Goal: Information Seeking & Learning: Learn about a topic

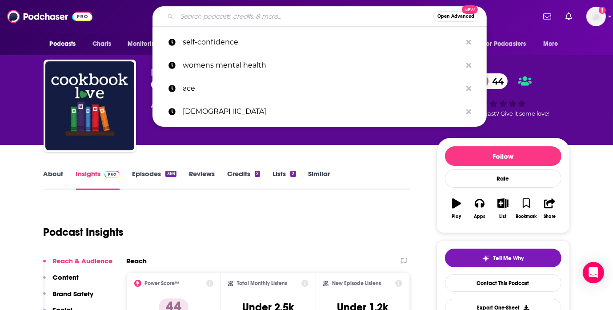
click at [313, 16] on input "Search podcasts, credits, & more..." at bounding box center [305, 16] width 256 height 14
click at [126, 14] on div "Open Advanced New self-confidence womens mental health ace aromantic" at bounding box center [319, 16] width 431 height 20
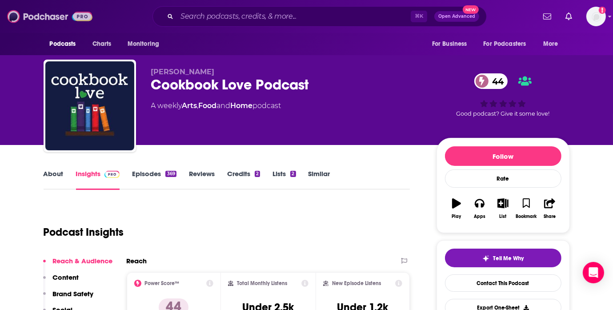
click at [68, 15] on img at bounding box center [49, 16] width 85 height 17
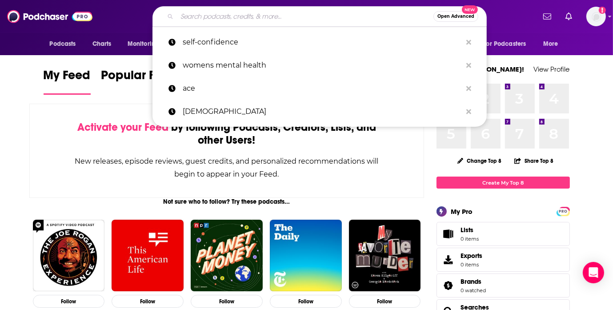
click at [204, 14] on input "Search podcasts, credits, & more..." at bounding box center [305, 16] width 256 height 14
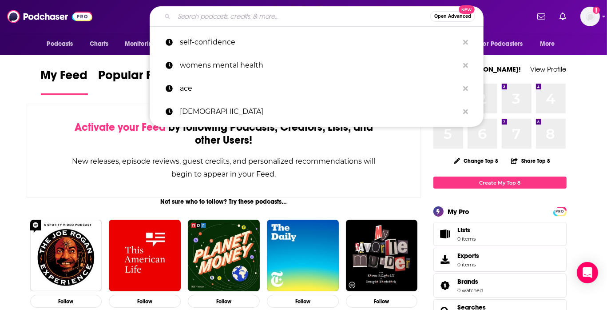
click at [282, 18] on input "Search podcasts, credits, & more..." at bounding box center [302, 16] width 256 height 14
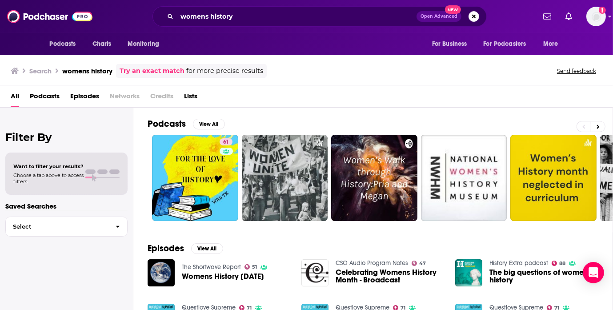
click at [51, 94] on span "Podcasts" at bounding box center [45, 98] width 30 height 18
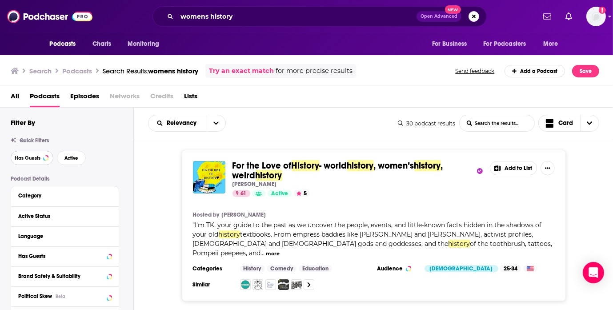
click at [39, 162] on button "Has Guests" at bounding box center [32, 158] width 43 height 14
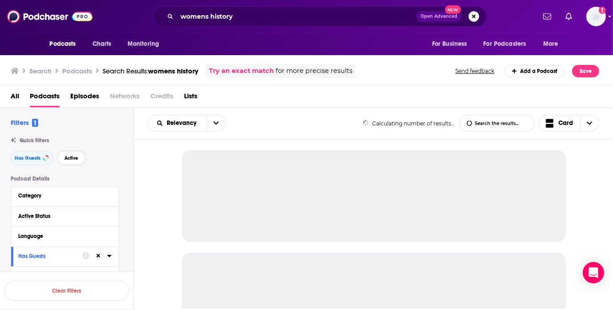
click at [73, 161] on button "Active" at bounding box center [71, 158] width 29 height 14
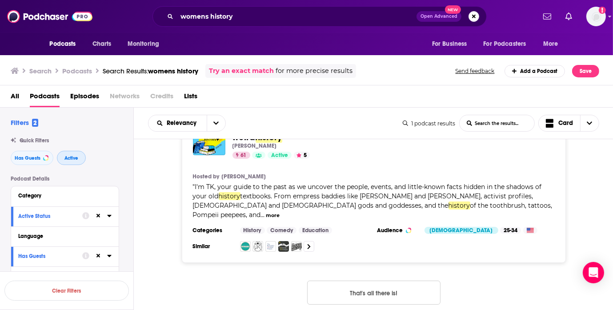
scroll to position [38, 0]
click at [346, 280] on button "That's all there is!" at bounding box center [373, 292] width 133 height 24
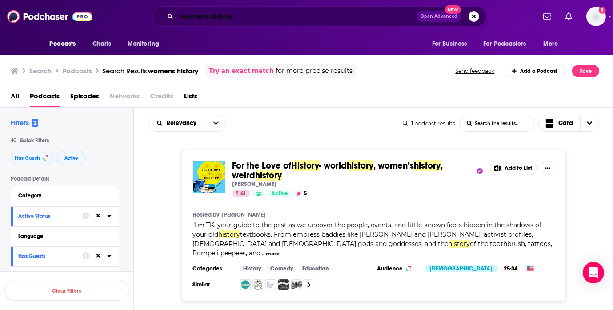
click at [205, 16] on input "womens history" at bounding box center [296, 16] width 239 height 14
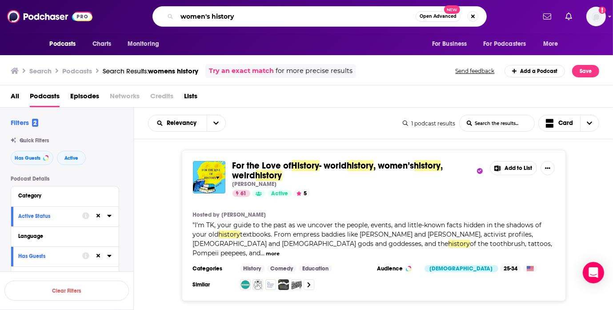
type input "women's history"
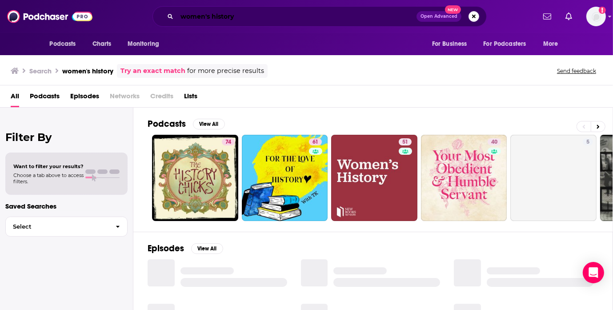
click at [209, 17] on input "women's history" at bounding box center [296, 16] width 239 height 14
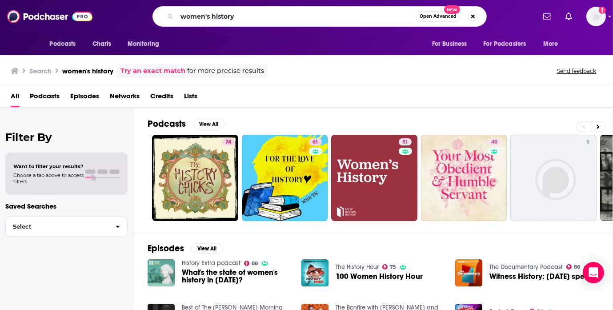
click at [58, 91] on span "Podcasts" at bounding box center [45, 98] width 30 height 18
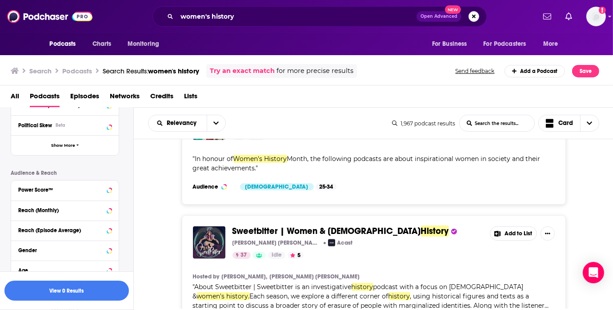
scroll to position [227, 0]
click at [98, 193] on icon at bounding box center [98, 189] width 7 height 7
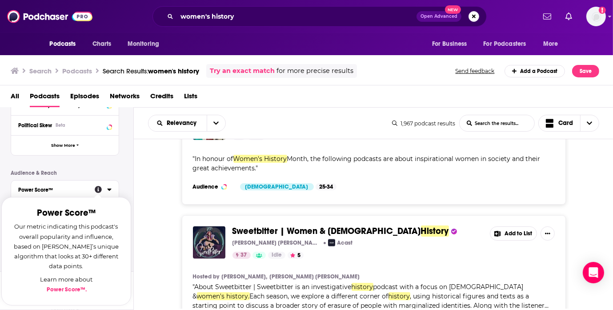
click at [120, 187] on div "Podcast Details Category Active Status Filter results too narrow. Please broade…" at bounding box center [72, 134] width 123 height 372
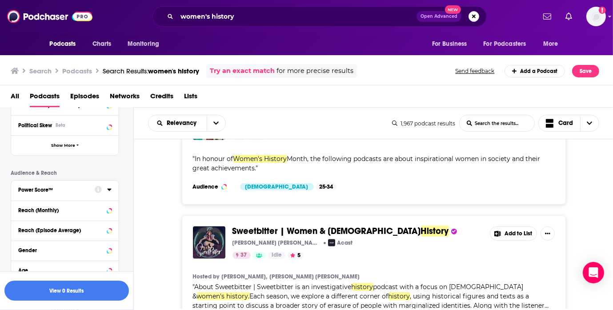
click at [78, 192] on div "Power Score™" at bounding box center [53, 190] width 71 height 6
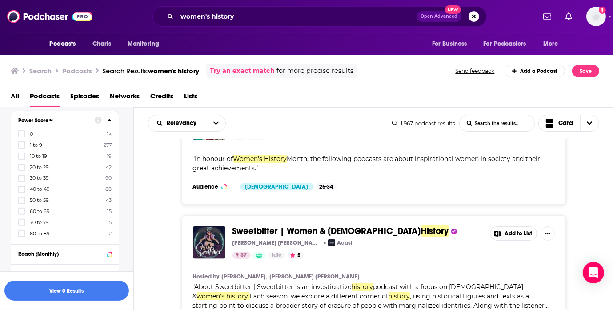
scroll to position [326, 0]
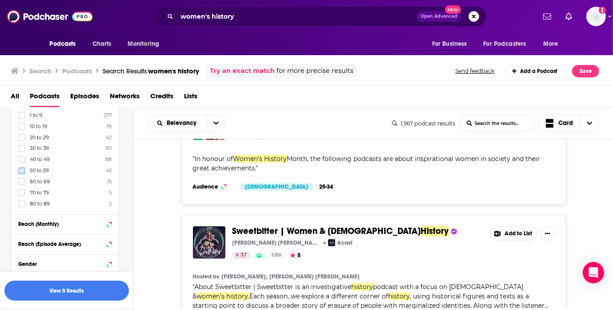
click at [22, 171] on icon at bounding box center [21, 170] width 5 height 4
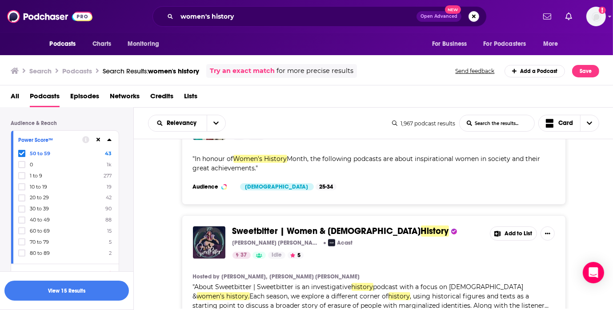
scroll to position [277, 0]
click at [23, 231] on icon at bounding box center [21, 230] width 5 height 5
click at [24, 232] on icon at bounding box center [21, 230] width 5 height 5
click at [98, 291] on button "View 47 Results" at bounding box center [66, 290] width 124 height 20
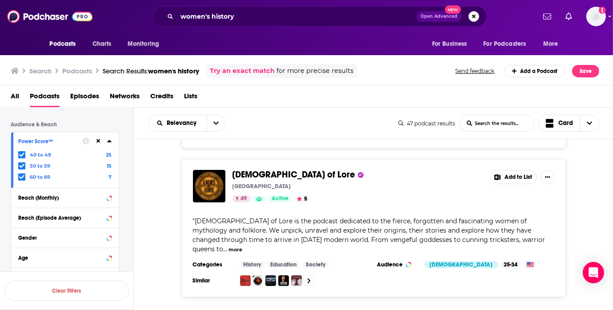
scroll to position [2646, 0]
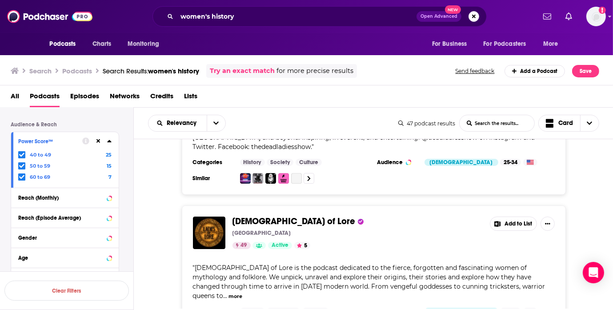
click at [253, 200] on div "Podcasts Charts Monitoring women's history Open Advanced New For Business For P…" at bounding box center [306, 155] width 613 height 310
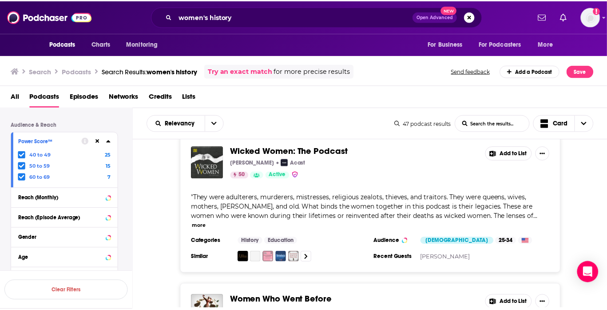
scroll to position [1692, 0]
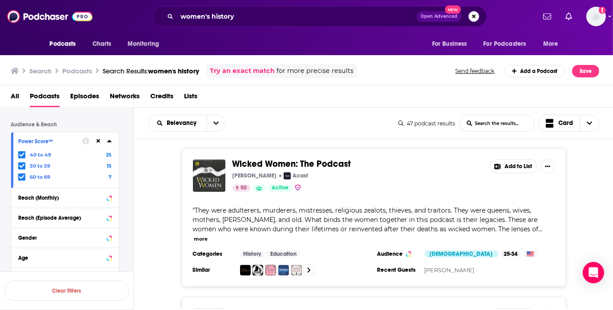
click at [207, 235] on button "more" at bounding box center [201, 239] width 14 height 8
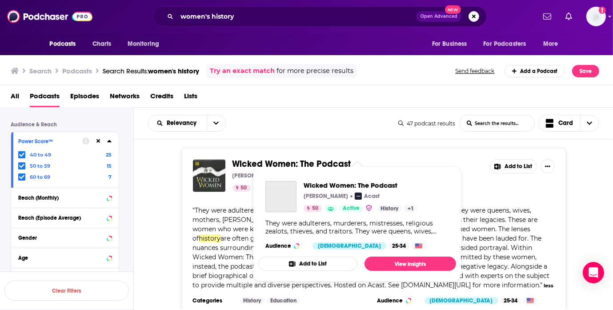
click at [309, 158] on span "Wicked Women: The Podcast" at bounding box center [291, 163] width 119 height 11
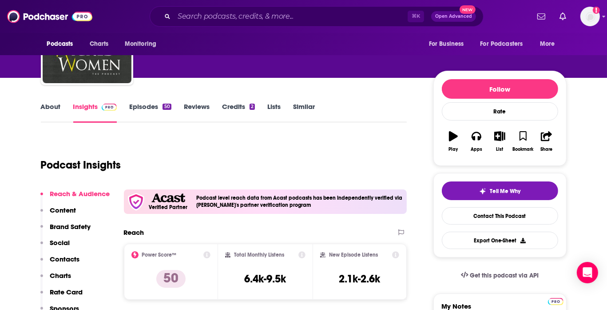
scroll to position [38, 0]
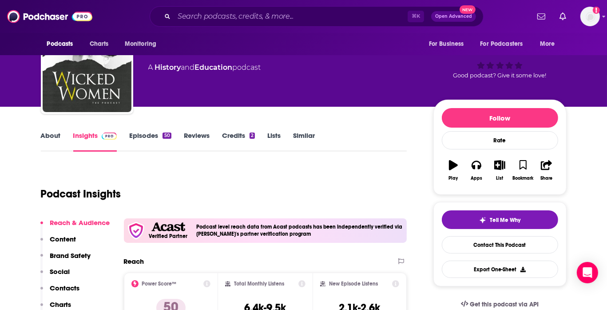
click at [44, 141] on link "About" at bounding box center [51, 141] width 20 height 20
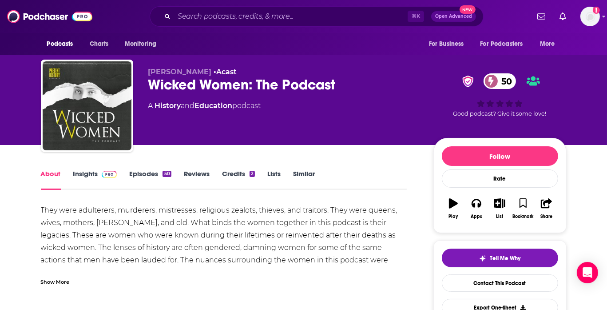
click at [144, 174] on link "Episodes 50" at bounding box center [150, 179] width 42 height 20
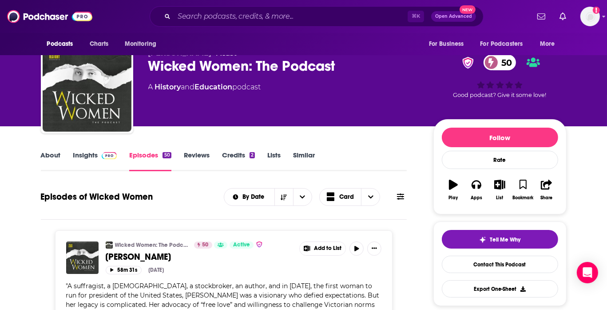
scroll to position [103, 0]
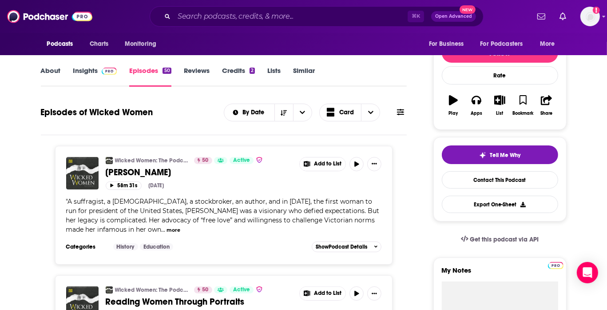
click at [167, 230] on button "more" at bounding box center [174, 230] width 14 height 8
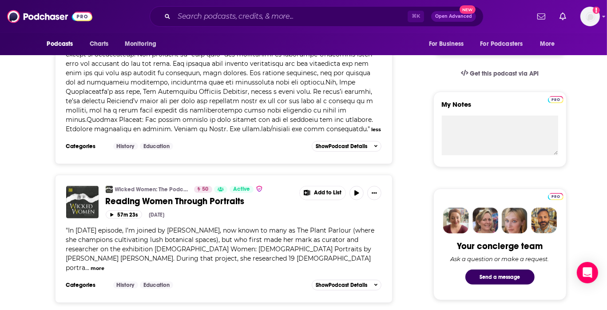
scroll to position [282, 0]
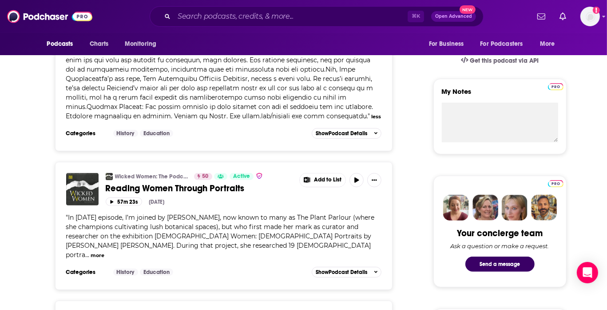
click at [104, 251] on button "more" at bounding box center [98, 255] width 14 height 8
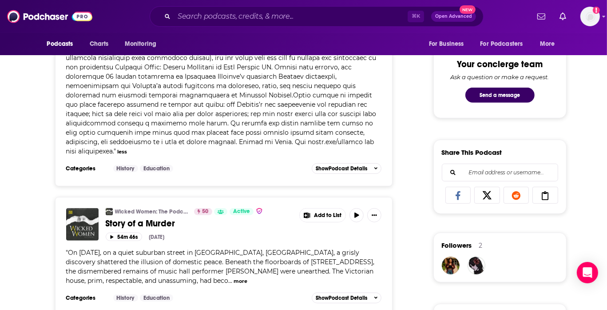
scroll to position [508, 0]
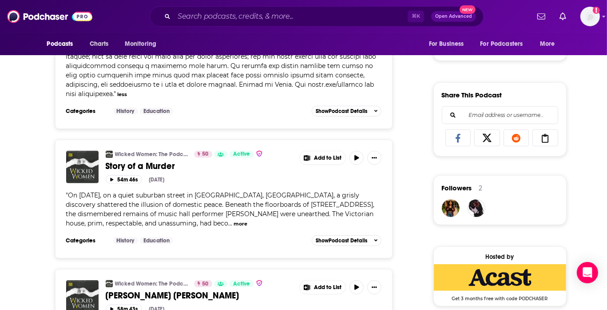
click at [234, 220] on button "more" at bounding box center [241, 224] width 14 height 8
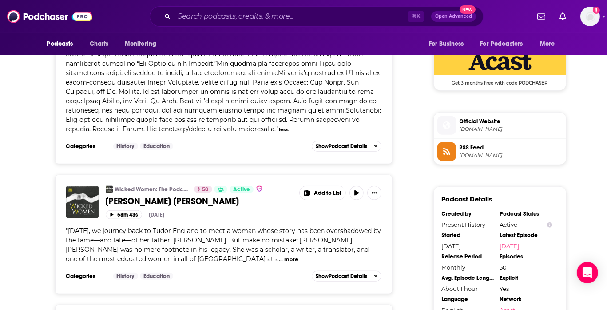
scroll to position [728, 0]
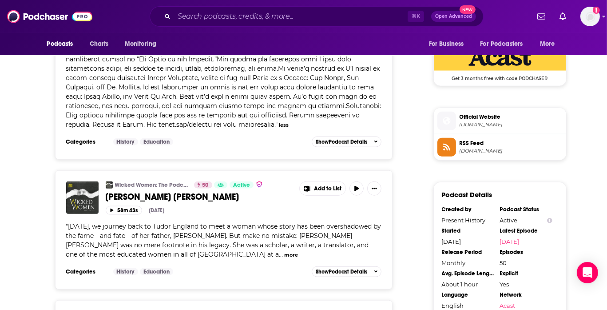
click at [284, 251] on button "more" at bounding box center [291, 255] width 14 height 8
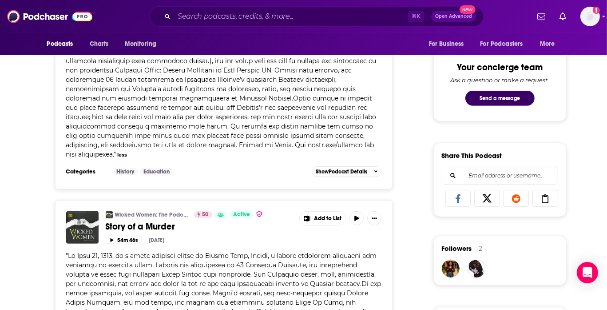
scroll to position [26, 0]
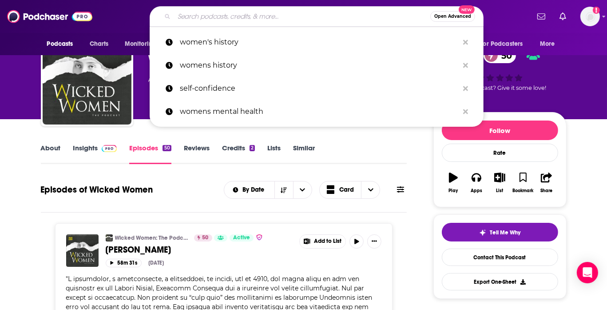
click at [241, 22] on input "Search podcasts, credits, & more..." at bounding box center [302, 16] width 256 height 14
type input "i"
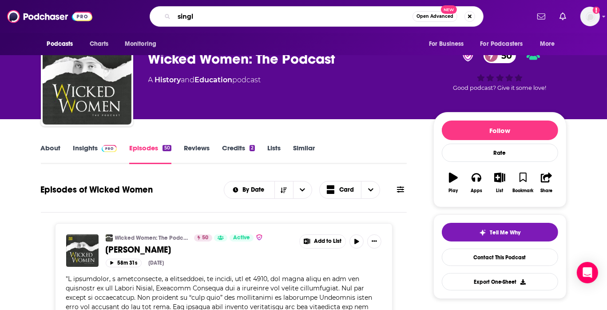
type input "single"
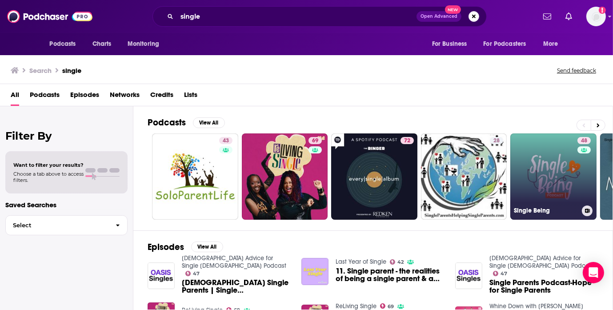
click at [540, 145] on link "48 Single Being" at bounding box center [553, 176] width 86 height 86
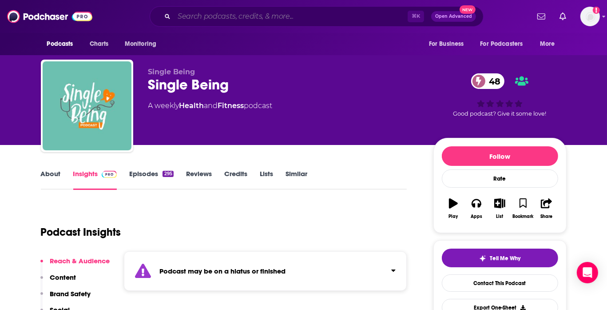
click at [205, 20] on input "Search podcasts, credits, & more..." at bounding box center [291, 16] width 234 height 14
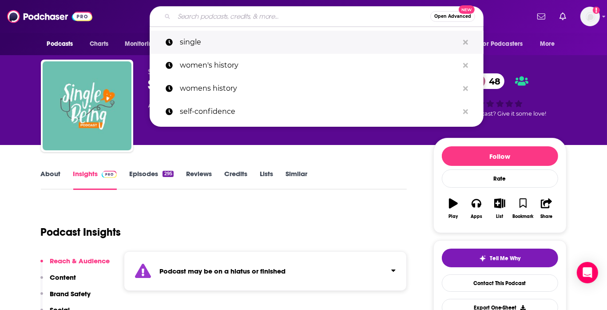
click at [200, 43] on p "single" at bounding box center [319, 42] width 279 height 23
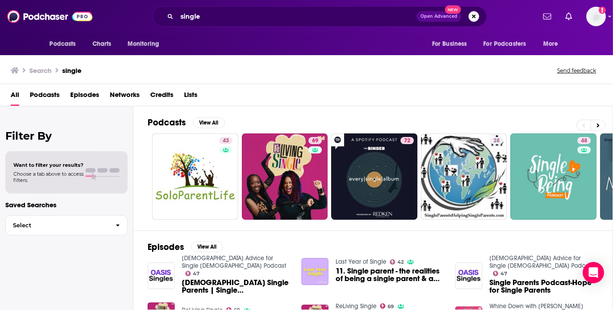
click at [50, 96] on span "Podcasts" at bounding box center [45, 97] width 30 height 18
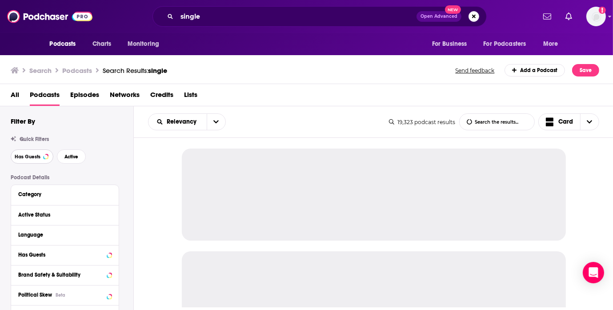
click at [36, 160] on button "Has Guests" at bounding box center [32, 156] width 43 height 14
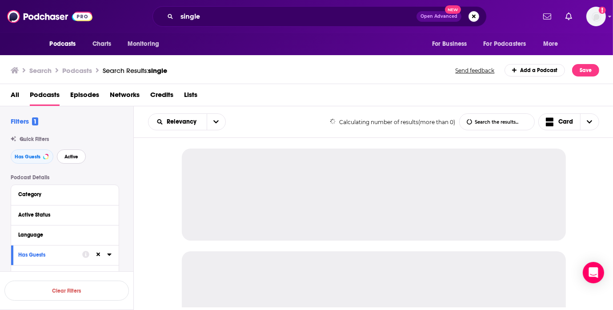
click at [82, 157] on button "Active" at bounding box center [71, 156] width 29 height 14
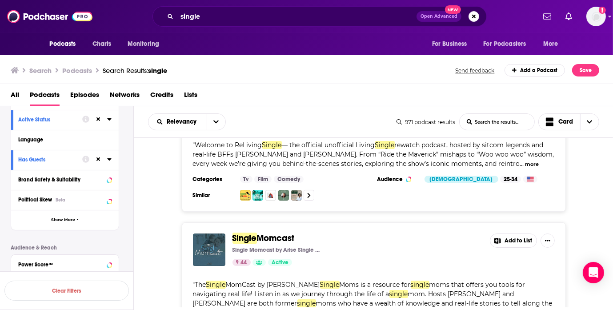
scroll to position [150, 0]
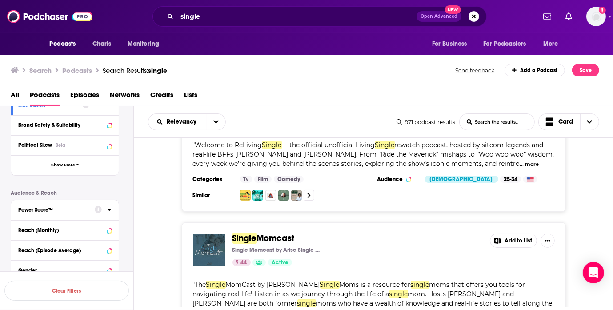
click at [96, 206] on icon at bounding box center [98, 209] width 7 height 7
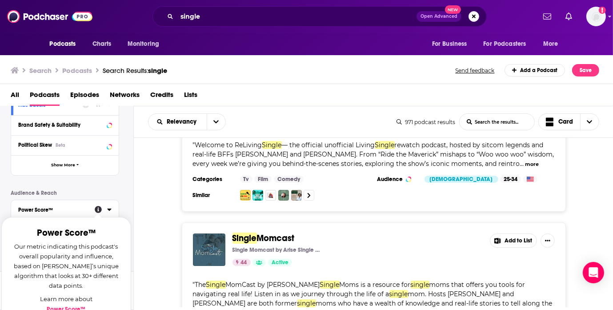
click at [111, 207] on icon at bounding box center [109, 209] width 4 height 7
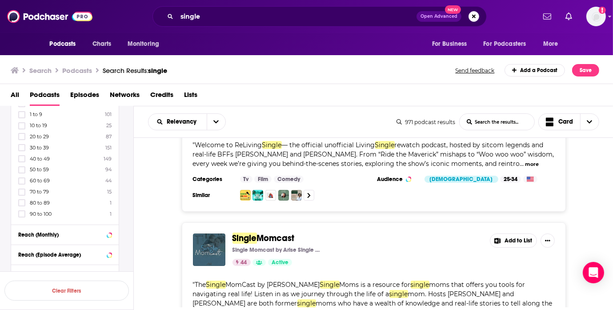
scroll to position [271, 0]
click at [24, 177] on icon at bounding box center [21, 179] width 5 height 4
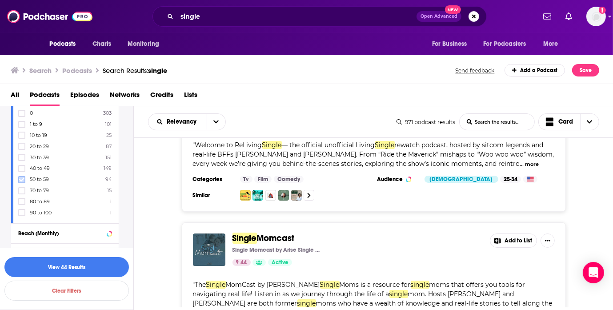
click at [20, 177] on icon at bounding box center [21, 179] width 5 height 5
click at [20, 179] on icon at bounding box center [21, 179] width 5 height 4
click at [95, 271] on button "View 138 Results" at bounding box center [66, 267] width 124 height 20
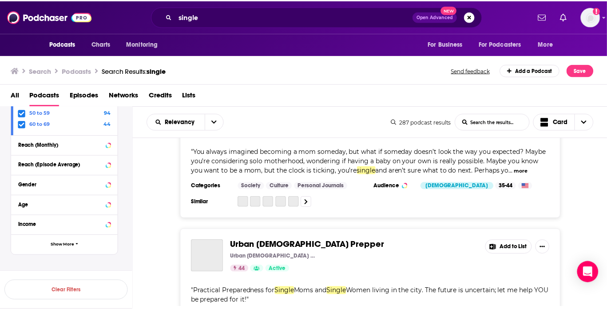
scroll to position [2920, 0]
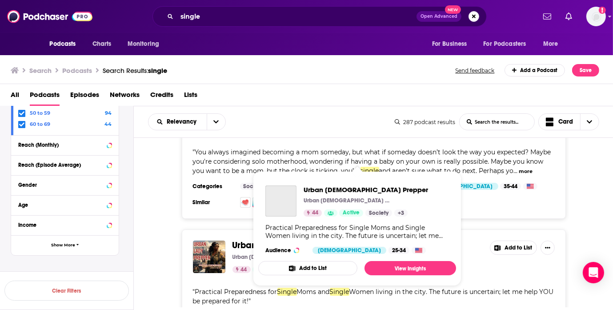
click at [282, 239] on span "Urban Lady Prepper" at bounding box center [309, 244] width 155 height 11
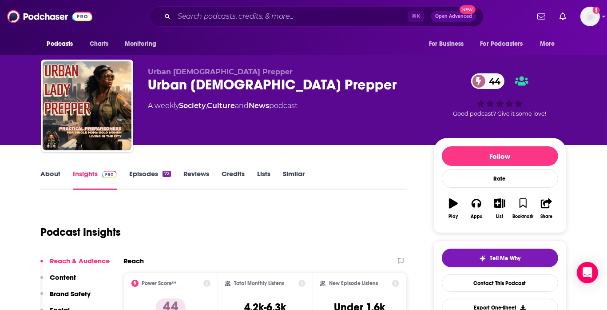
click at [57, 175] on link "About" at bounding box center [51, 179] width 20 height 20
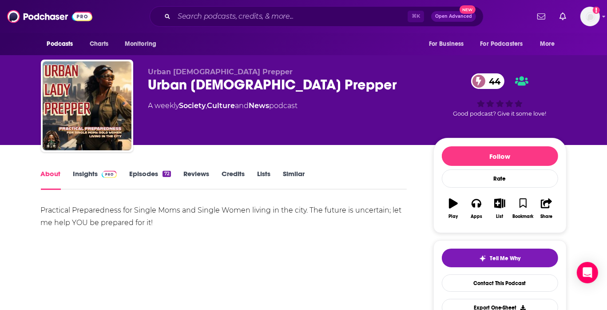
click at [146, 179] on link "Episodes 72" at bounding box center [149, 179] width 41 height 20
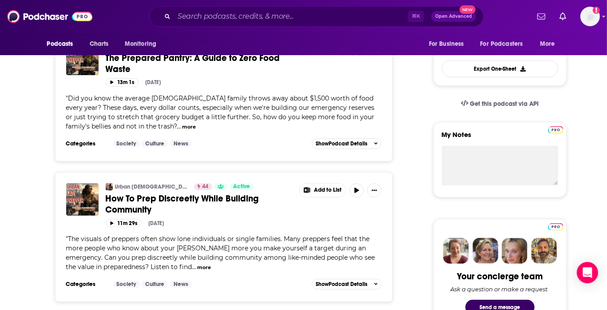
scroll to position [273, 0]
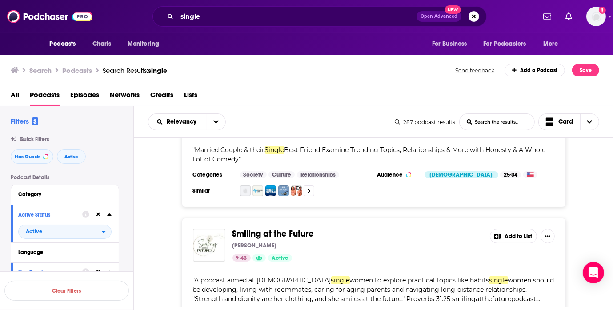
scroll to position [3307, 0]
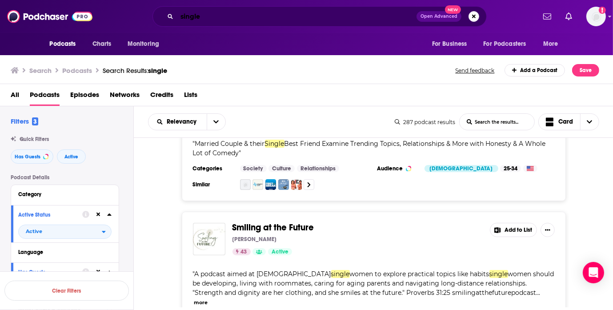
click at [271, 18] on input "single" at bounding box center [296, 16] width 239 height 14
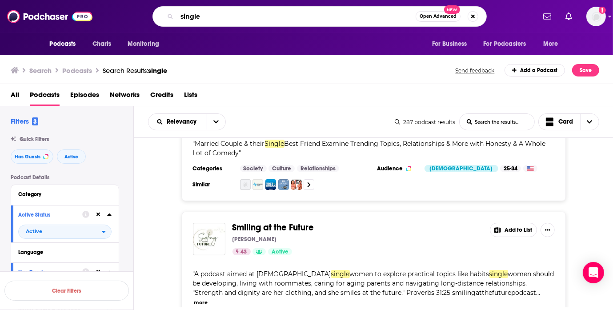
paste input "Single Woman Chronicles"
drag, startPoint x: 200, startPoint y: 17, endPoint x: 171, endPoint y: 17, distance: 28.9
click at [171, 17] on div "singleSingle Woman Chronicles Open Advanced New" at bounding box center [319, 16] width 334 height 20
type input "Single Woman Chronicles"
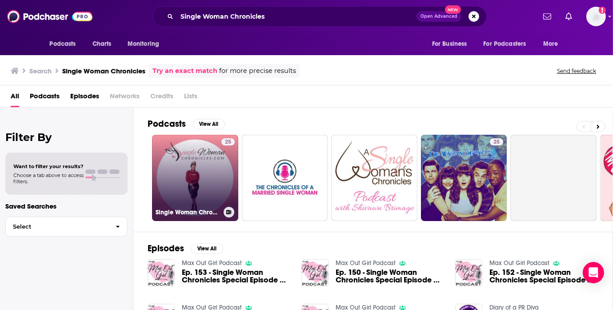
click at [225, 150] on div "25" at bounding box center [227, 172] width 13 height 68
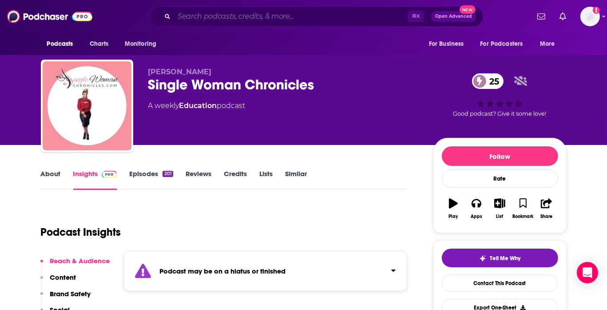
click at [263, 20] on input "Search podcasts, credits, & more..." at bounding box center [291, 16] width 234 height 14
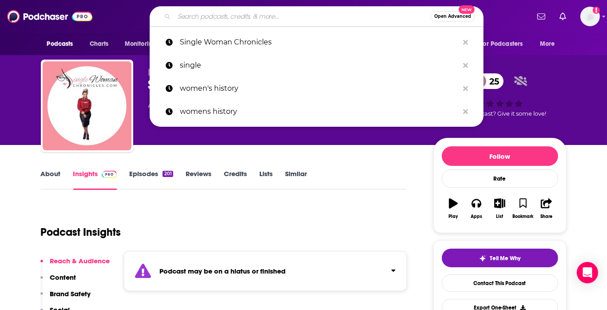
paste input "GOODBYE HEARTBREAK, HELLO HEALING"
type input "GOODBYE HEARTBREAK, HELLO HEALING"
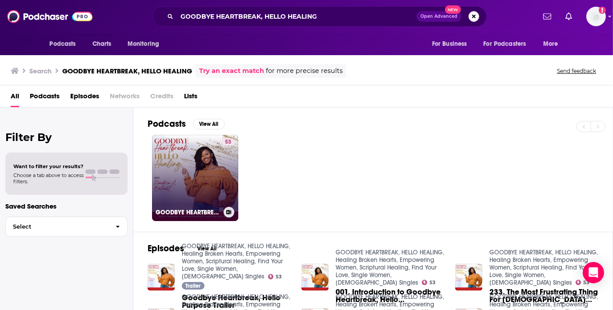
click at [220, 157] on link "53 GOODBYE HEARTBREAK, HELLO HEALING, Healing Broken Hearts, Empowering Women, …" at bounding box center [195, 178] width 86 height 86
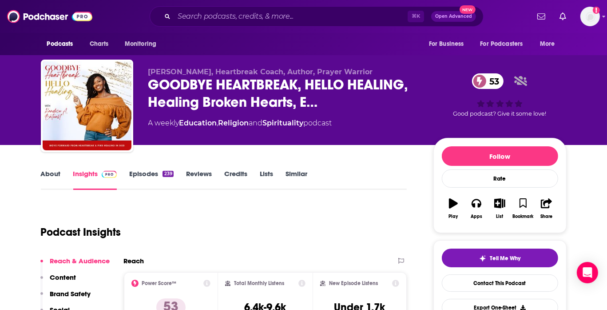
click at [51, 175] on link "About" at bounding box center [51, 179] width 20 height 20
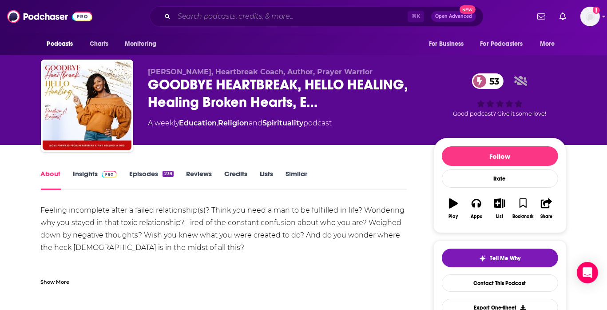
click at [254, 12] on input "Search podcasts, credits, & more..." at bounding box center [291, 16] width 234 height 14
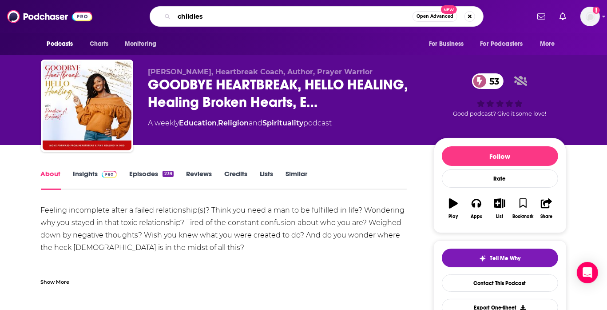
type input "childless"
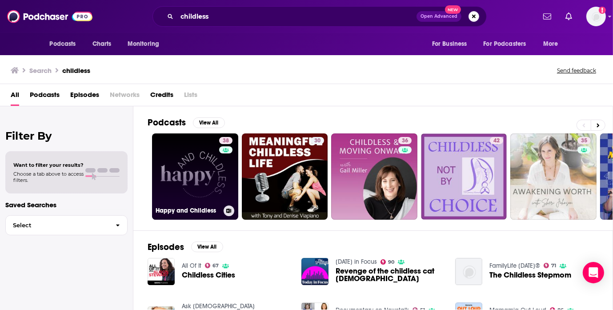
click at [207, 165] on link "38 Happy and Childless" at bounding box center [195, 176] width 86 height 86
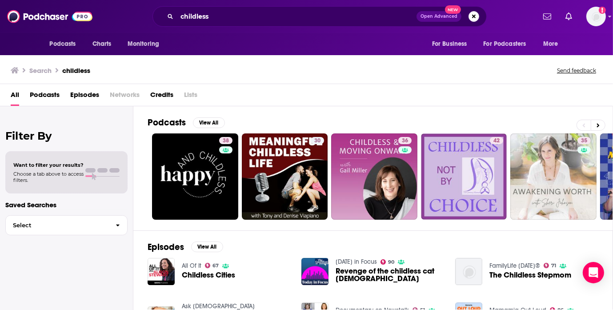
click at [56, 98] on span "Podcasts" at bounding box center [45, 97] width 30 height 18
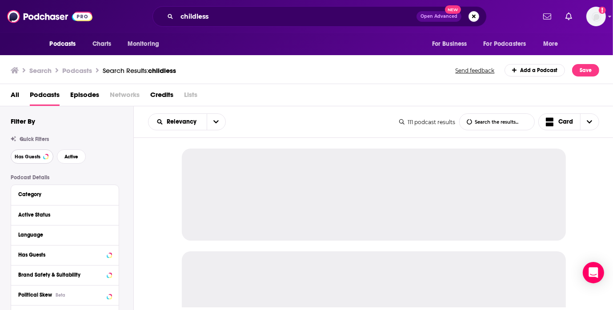
click at [26, 161] on button "Has Guests" at bounding box center [32, 156] width 43 height 14
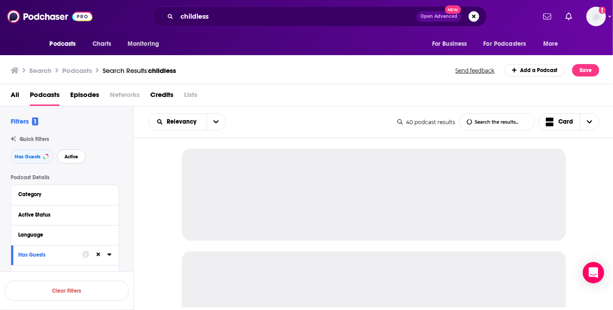
click at [78, 160] on button "Active" at bounding box center [71, 156] width 29 height 14
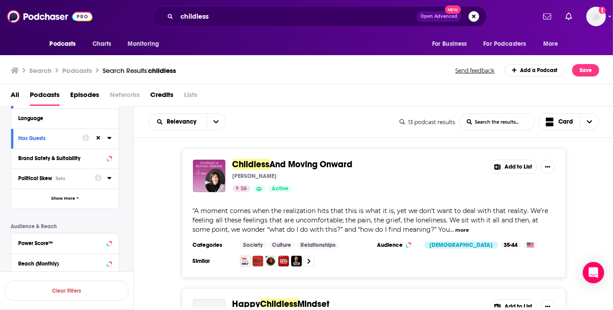
scroll to position [176, 0]
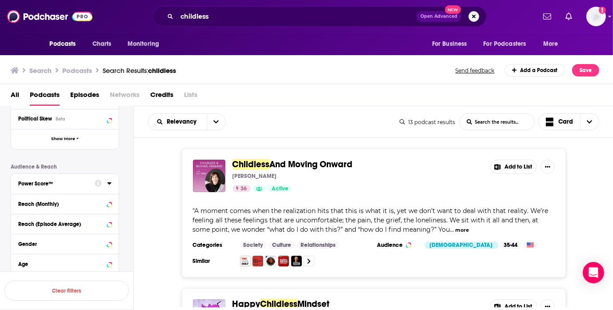
click at [109, 183] on icon at bounding box center [109, 183] width 4 height 2
click at [22, 249] on icon at bounding box center [21, 251] width 5 height 5
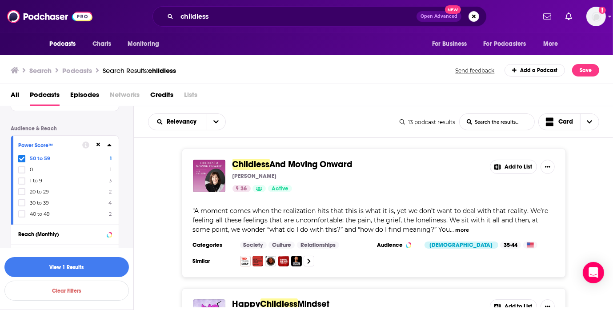
scroll to position [296, 0]
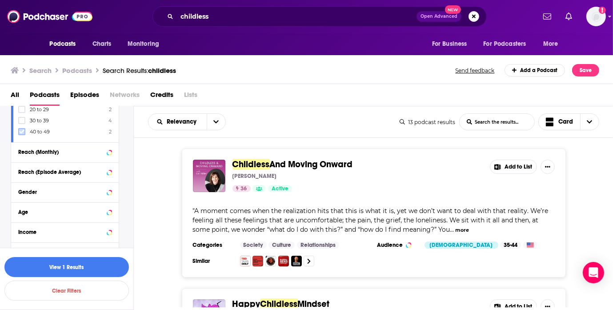
click at [23, 131] on icon at bounding box center [21, 131] width 5 height 5
click at [95, 265] on button "View 3 Results" at bounding box center [66, 267] width 124 height 20
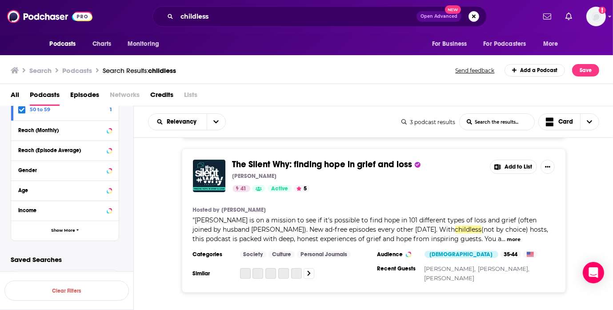
scroll to position [280, 0]
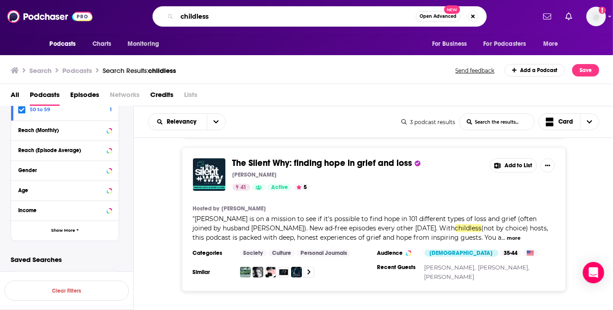
drag, startPoint x: 219, startPoint y: 14, endPoint x: 181, endPoint y: 15, distance: 37.8
click at [181, 15] on input "childless" at bounding box center [296, 16] width 239 height 14
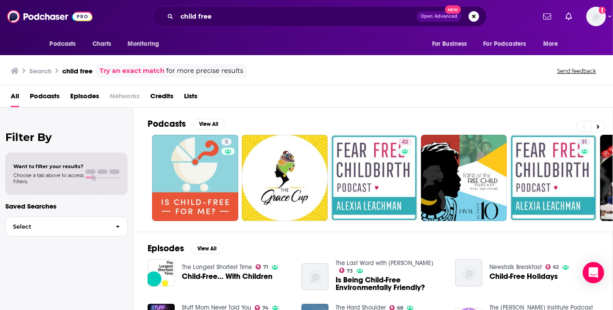
click at [48, 95] on span "Podcasts" at bounding box center [45, 98] width 30 height 18
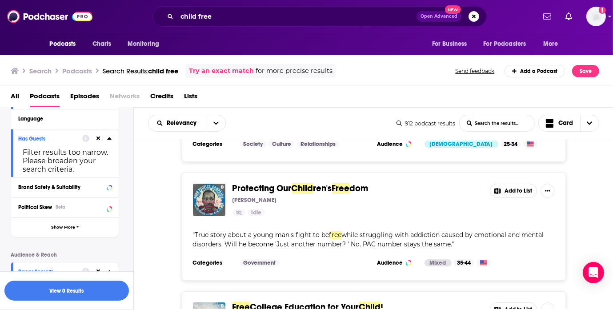
scroll to position [790, 0]
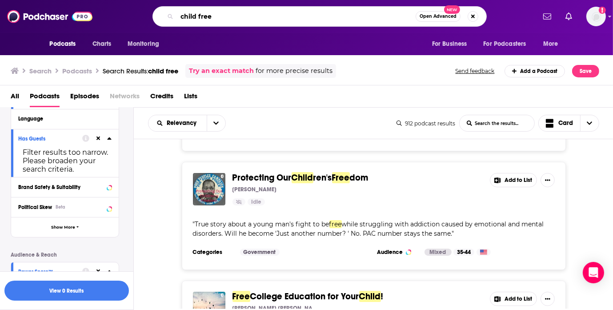
click at [289, 12] on input "child free" at bounding box center [296, 16] width 239 height 14
type input "disposable income"
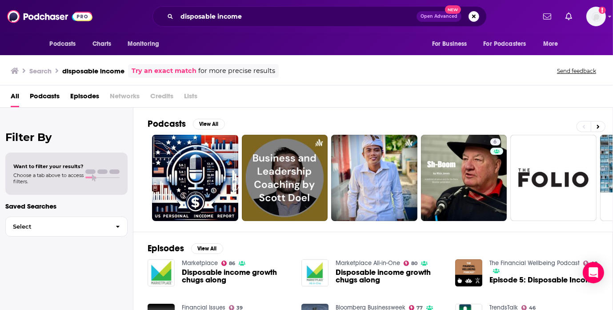
scroll to position [8, 0]
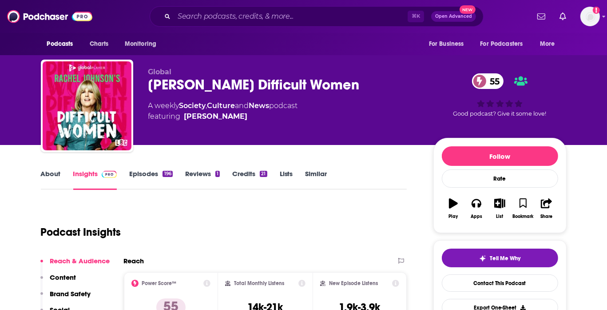
click at [320, 171] on link "Similar" at bounding box center [317, 179] width 22 height 20
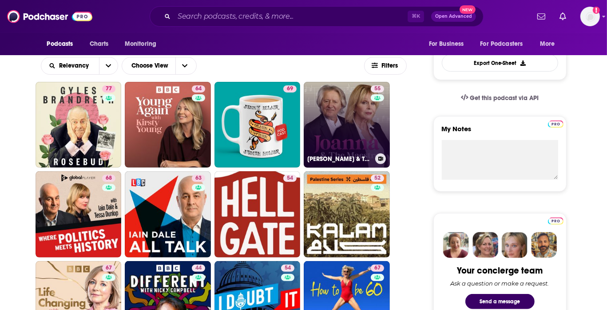
scroll to position [227, 0]
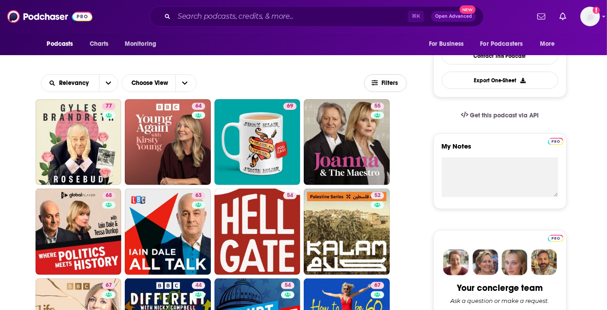
click at [381, 84] on span "Filters" at bounding box center [386, 83] width 42 height 7
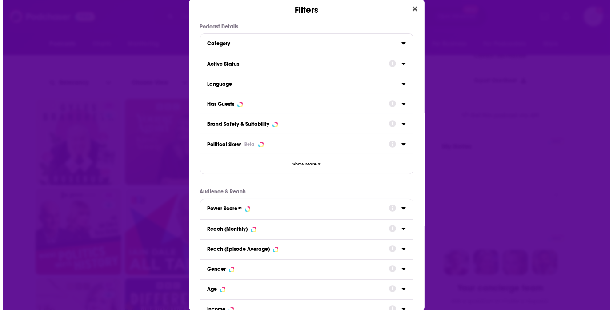
scroll to position [0, 0]
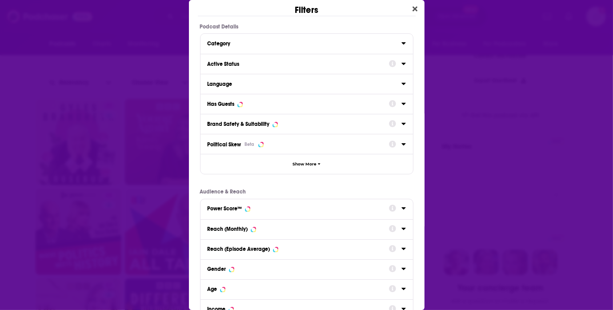
click at [401, 61] on icon "Dialog" at bounding box center [403, 63] width 4 height 7
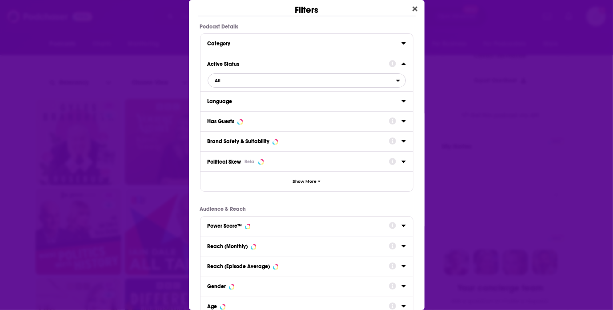
click at [314, 82] on span "All" at bounding box center [302, 81] width 188 height 12
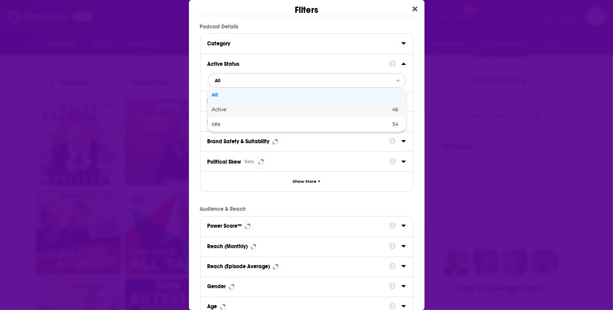
click at [311, 108] on span "46" at bounding box center [353, 109] width 90 height 5
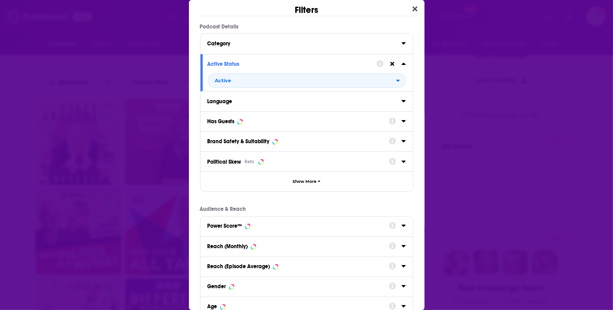
click at [401, 123] on icon "Dialog" at bounding box center [403, 120] width 4 height 7
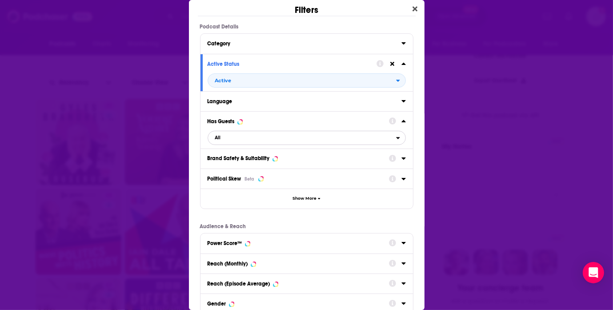
click at [303, 141] on span "All" at bounding box center [302, 138] width 188 height 12
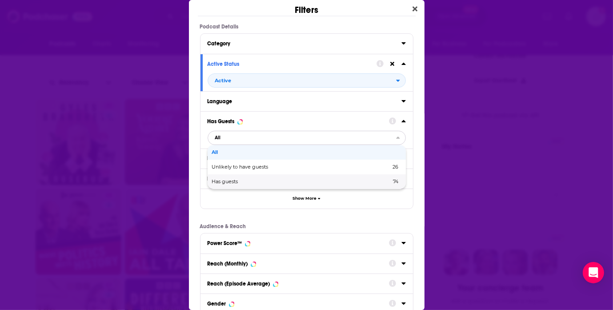
click at [309, 182] on span "Has guests" at bounding box center [263, 181] width 103 height 5
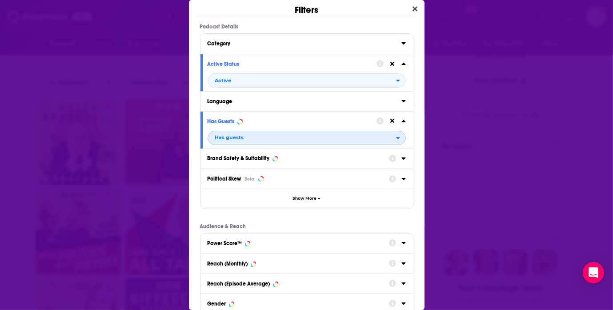
scroll to position [115, 0]
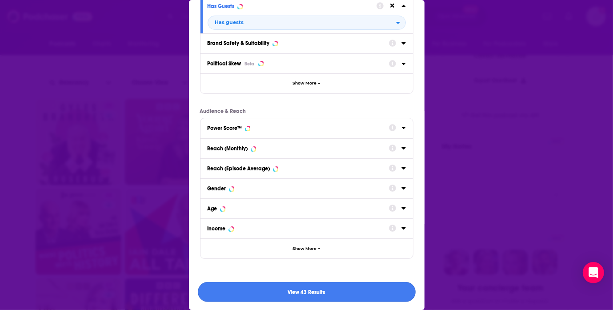
click at [381, 285] on button "View 43 Results" at bounding box center [307, 292] width 218 height 20
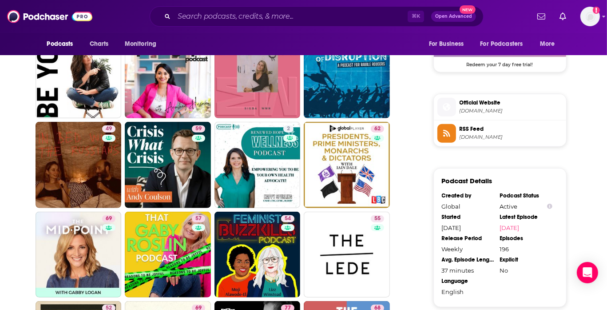
scroll to position [776, 0]
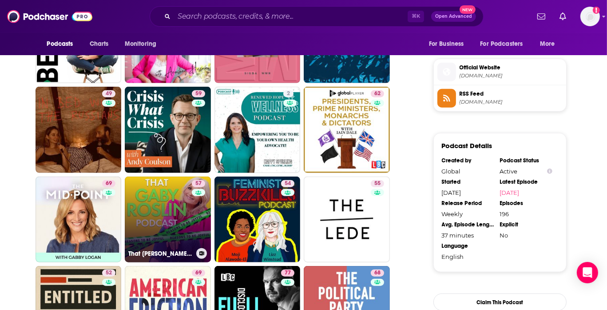
click at [176, 207] on link "57 That Gaby Roslin Podcast: Reasons To Be Joyful" at bounding box center [168, 219] width 86 height 86
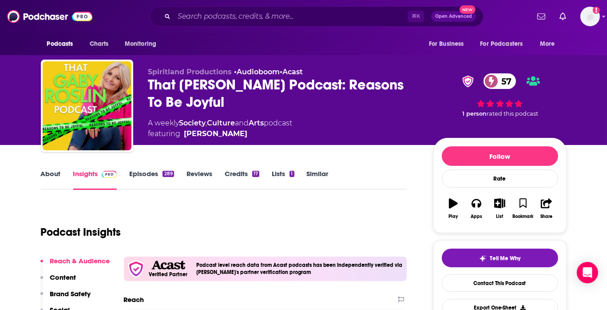
click at [55, 177] on link "About" at bounding box center [51, 179] width 20 height 20
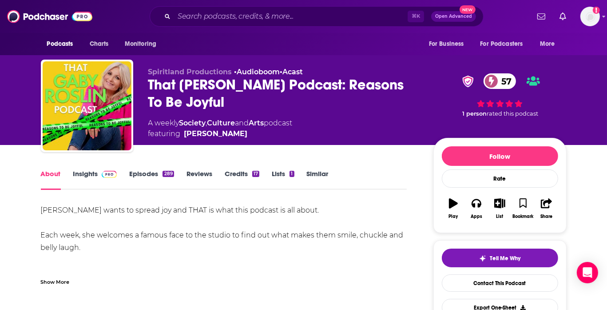
click at [140, 177] on link "Episodes 289" at bounding box center [151, 179] width 44 height 20
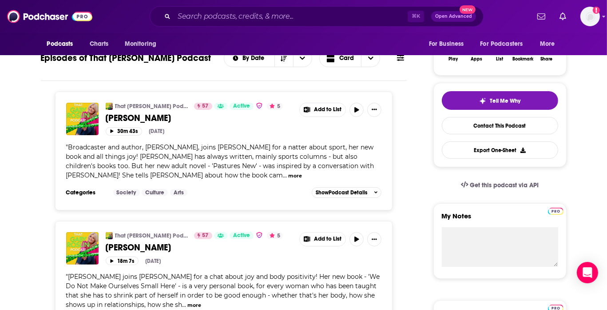
scroll to position [78, 0]
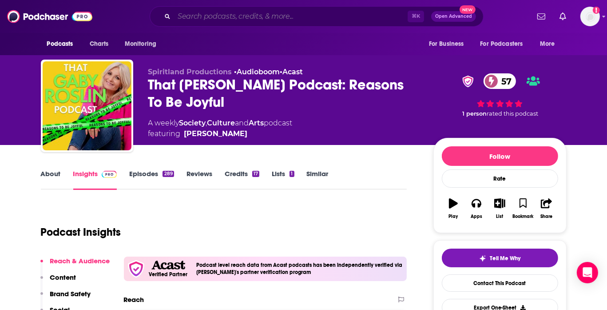
click at [219, 13] on input "Search podcasts, credits, & more..." at bounding box center [291, 16] width 234 height 14
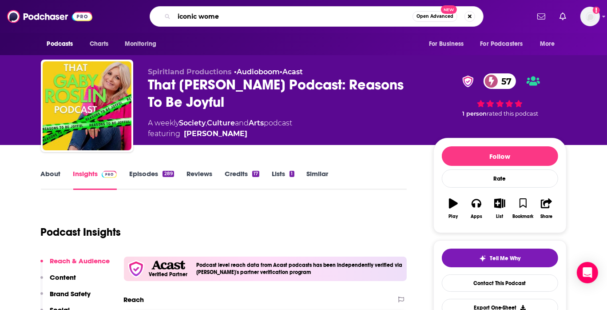
type input "iconic women"
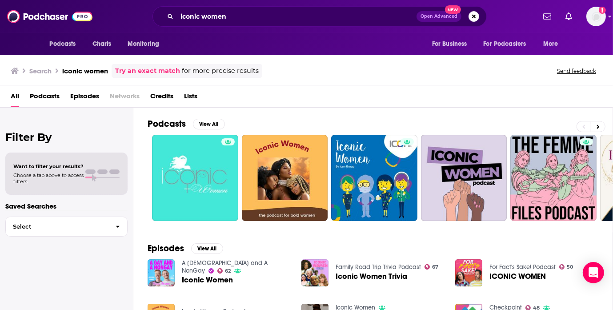
click at [56, 99] on span "Podcasts" at bounding box center [45, 98] width 30 height 18
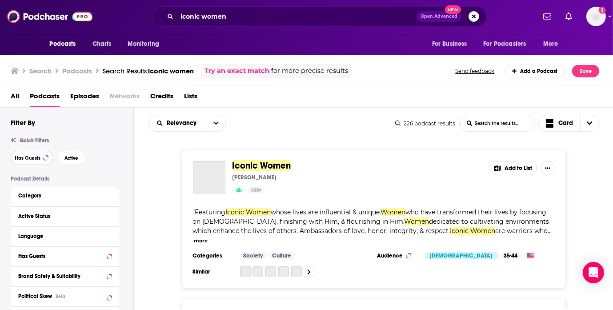
drag, startPoint x: 37, startPoint y: 160, endPoint x: 42, endPoint y: 160, distance: 4.9
click at [37, 160] on span "Has Guests" at bounding box center [28, 157] width 26 height 5
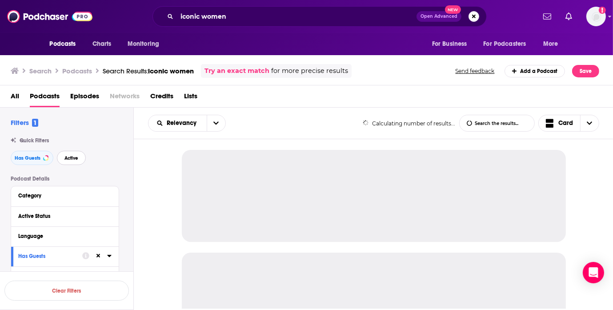
click at [76, 158] on span "Active" at bounding box center [71, 157] width 14 height 5
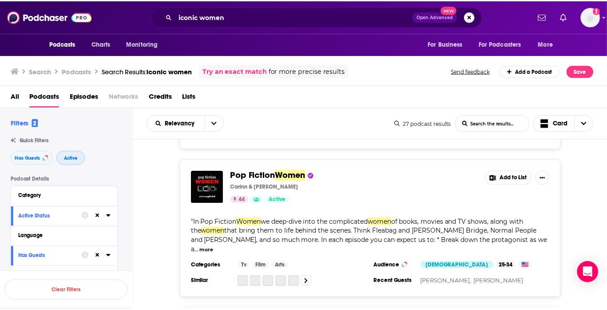
scroll to position [274, 0]
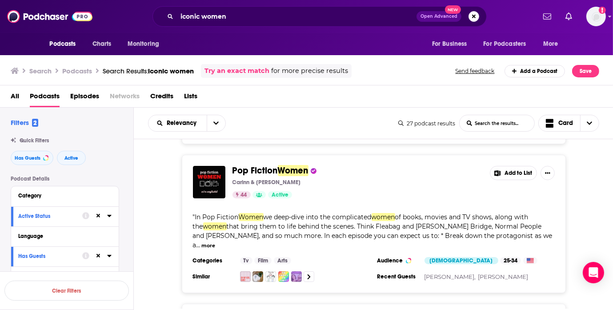
click at [270, 170] on span "Pop Fiction" at bounding box center [254, 170] width 45 height 11
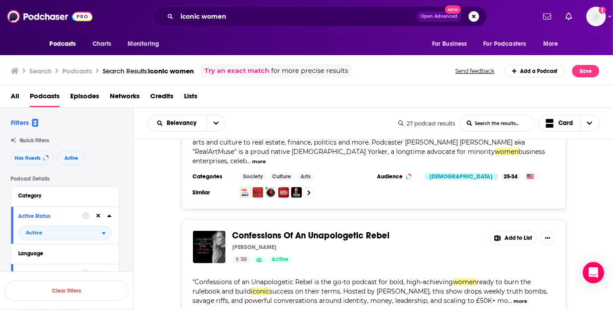
scroll to position [1415, 0]
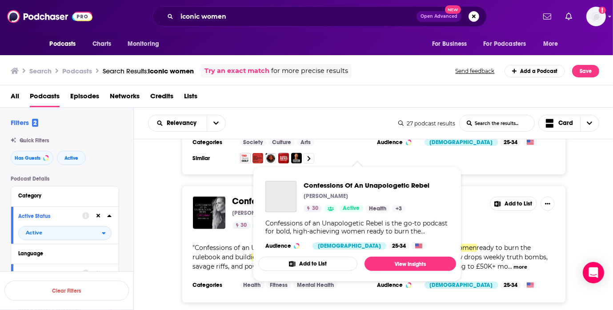
click at [285, 195] on span "Confessions Of An Unapologetic Rebel" at bounding box center [310, 200] width 157 height 11
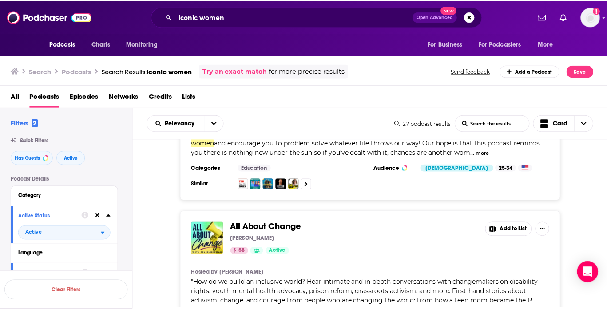
scroll to position [1954, 0]
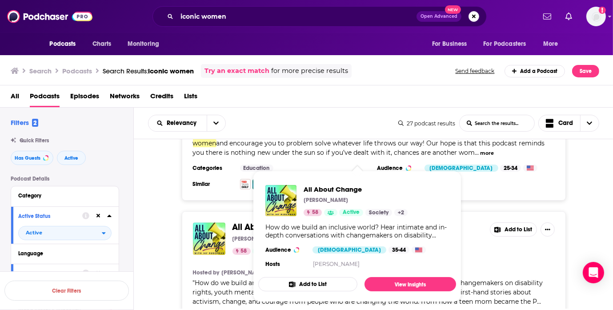
click at [245, 221] on span "All About Change" at bounding box center [268, 226] width 72 height 11
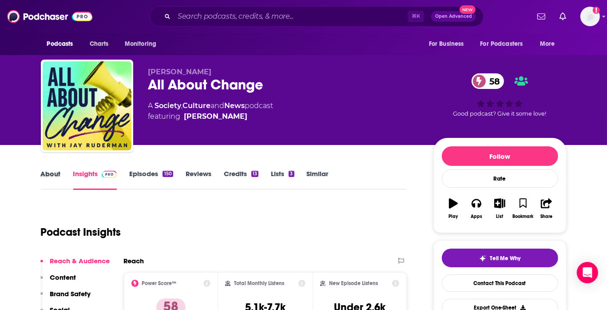
click at [61, 175] on div "About" at bounding box center [57, 179] width 32 height 20
click at [55, 175] on link "About" at bounding box center [51, 179] width 20 height 20
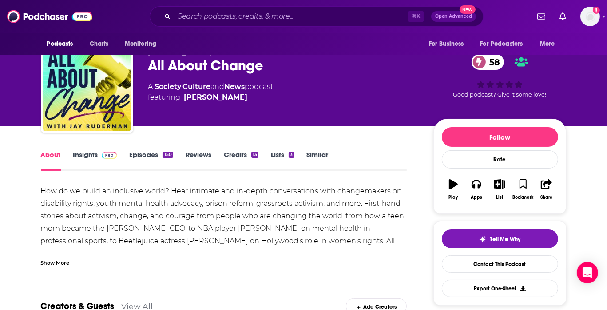
scroll to position [20, 0]
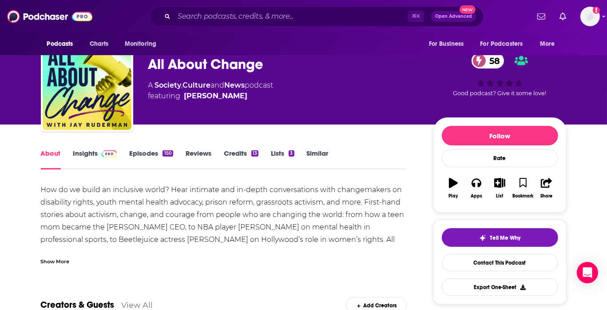
click at [135, 155] on link "Episodes 150" at bounding box center [151, 159] width 44 height 20
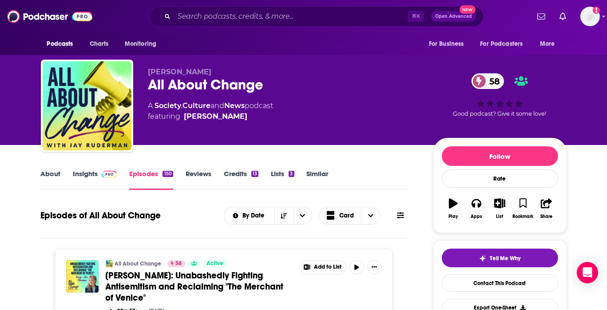
click at [320, 174] on link "Similar" at bounding box center [318, 179] width 22 height 20
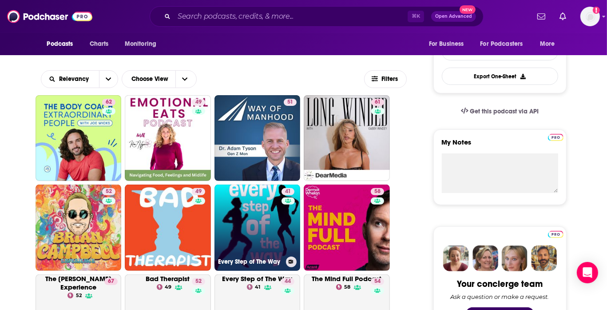
scroll to position [234, 0]
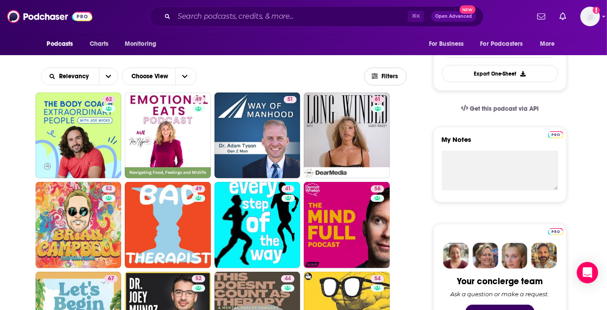
click at [385, 70] on button "Filters" at bounding box center [385, 77] width 43 height 18
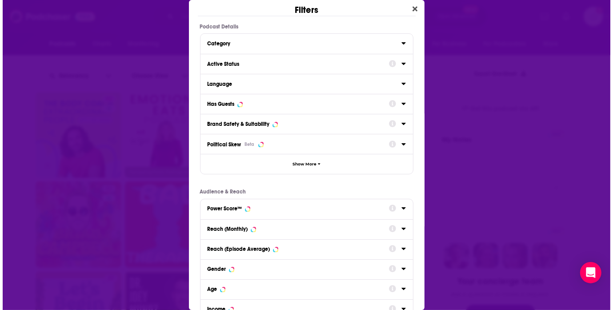
scroll to position [0, 0]
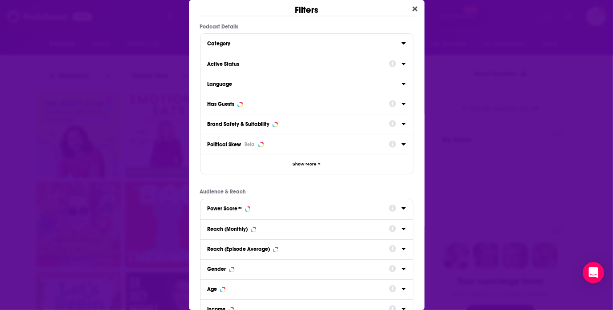
click at [401, 105] on icon "Dialog" at bounding box center [403, 103] width 4 height 7
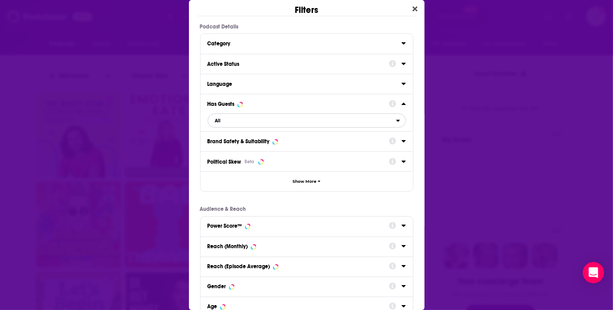
click at [382, 119] on span "All" at bounding box center [302, 121] width 188 height 12
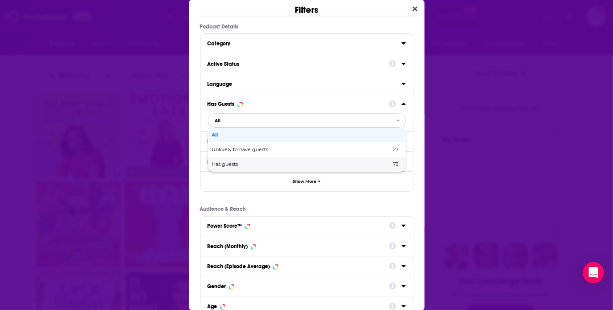
click at [334, 165] on span "73" at bounding box center [356, 164] width 84 height 5
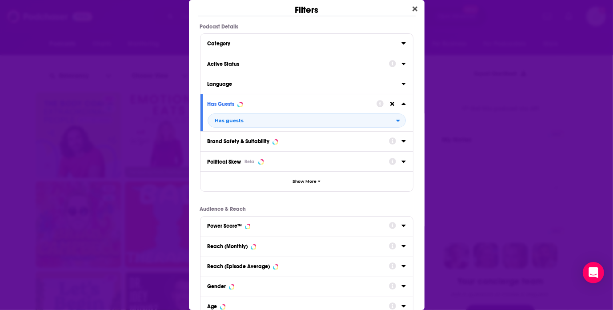
click at [401, 64] on icon "Dialog" at bounding box center [403, 63] width 4 height 7
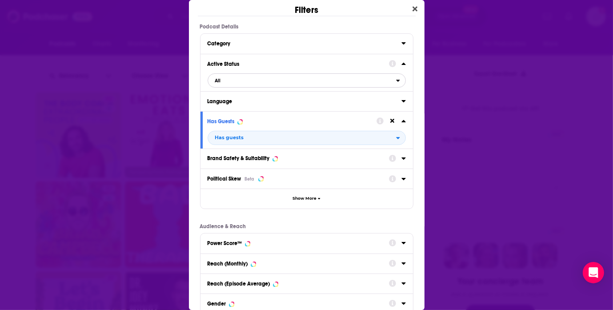
click at [320, 87] on button "All" at bounding box center [306, 80] width 198 height 14
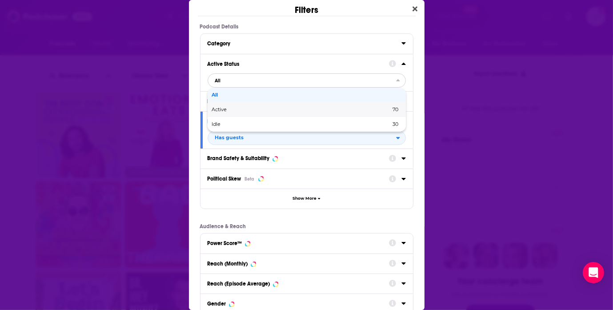
click at [308, 115] on div "Active 70" at bounding box center [306, 109] width 198 height 15
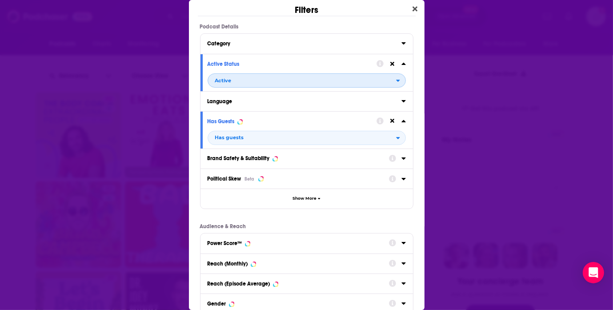
scroll to position [115, 0]
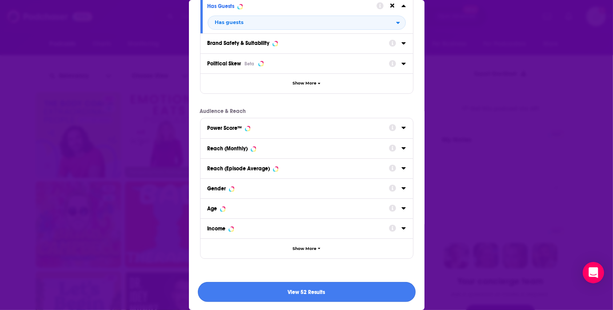
click at [371, 290] on button "View 52 Results" at bounding box center [307, 292] width 218 height 20
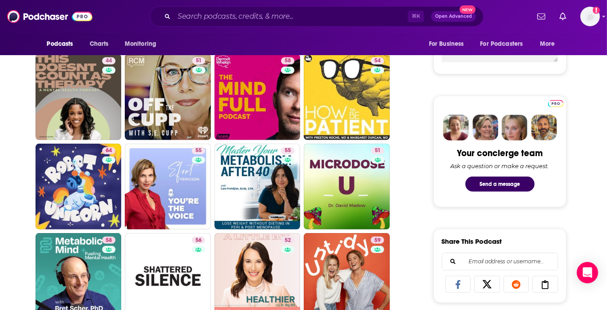
scroll to position [386, 0]
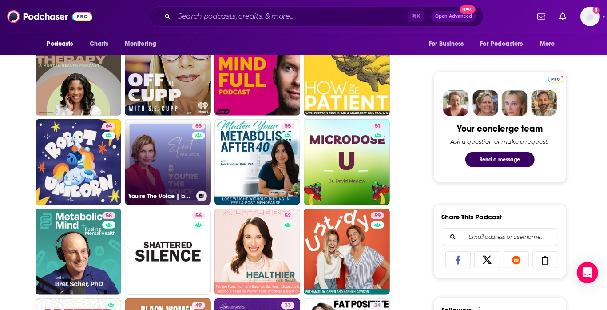
click at [155, 163] on link "55 You're The Voice | by Efrat Fenigson" at bounding box center [168, 162] width 86 height 86
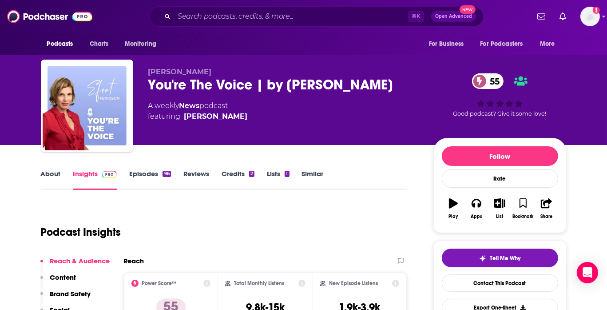
click at [48, 178] on link "About" at bounding box center [51, 179] width 20 height 20
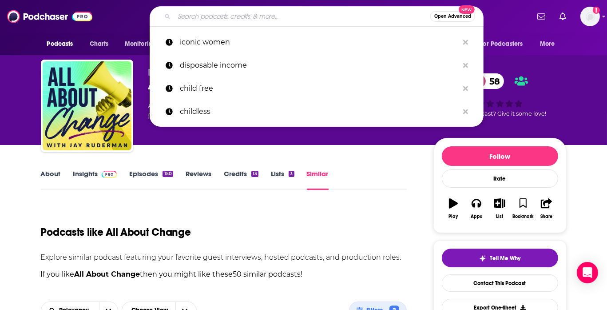
click at [223, 16] on input "Search podcasts, credits, & more..." at bounding box center [302, 16] width 256 height 14
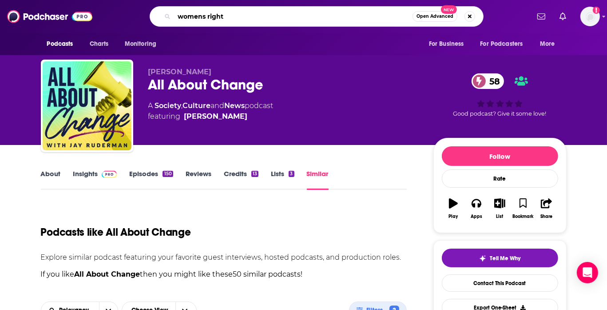
type input "womens rights"
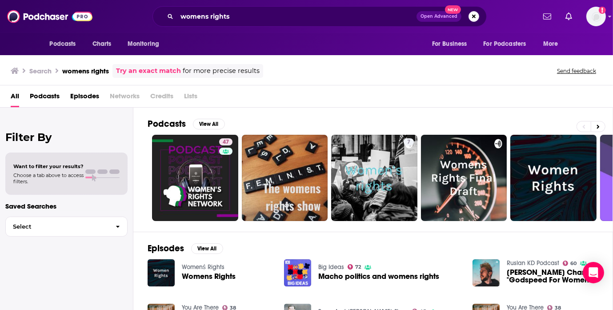
click at [43, 94] on span "Podcasts" at bounding box center [45, 98] width 30 height 18
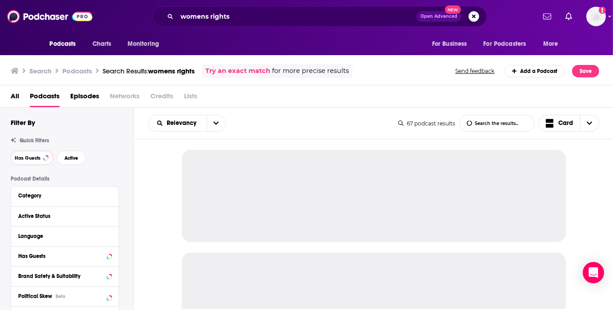
click at [36, 157] on span "Has Guests" at bounding box center [28, 157] width 26 height 5
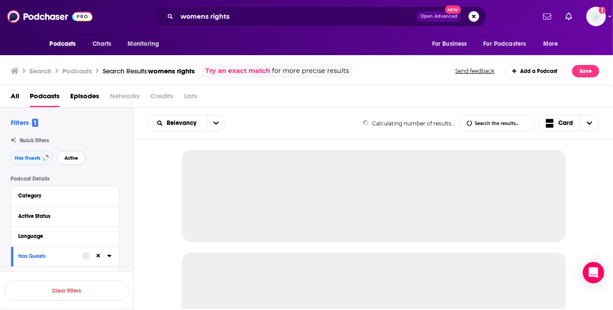
click at [68, 158] on span "Active" at bounding box center [71, 157] width 14 height 5
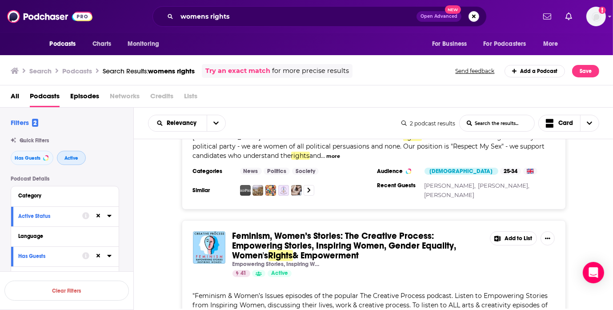
scroll to position [151, 0]
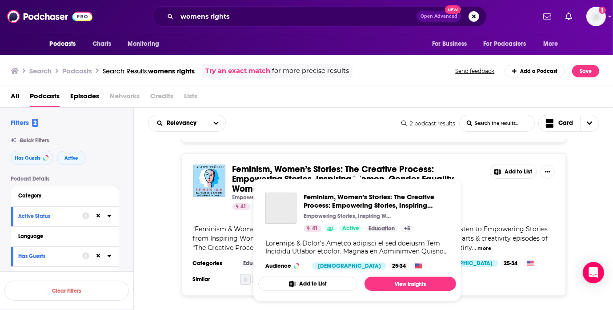
click at [283, 167] on span "Feminism, Women’s Stories: The Creative Process: Empowering Stories, Inspiring …" at bounding box center [344, 178] width 224 height 31
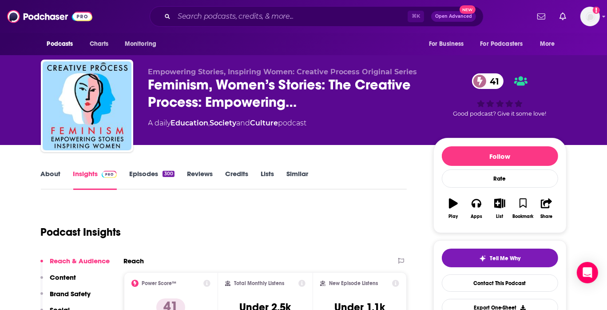
click at [47, 174] on link "About" at bounding box center [51, 179] width 20 height 20
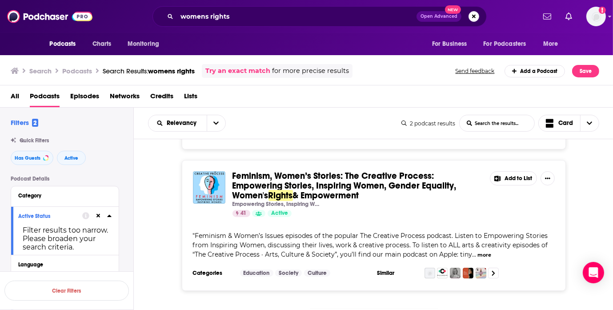
scroll to position [172, 0]
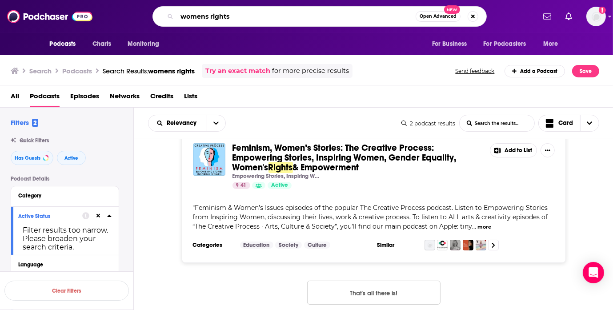
click at [215, 21] on input "womens rights" at bounding box center [296, 16] width 239 height 14
type input "girlboss"
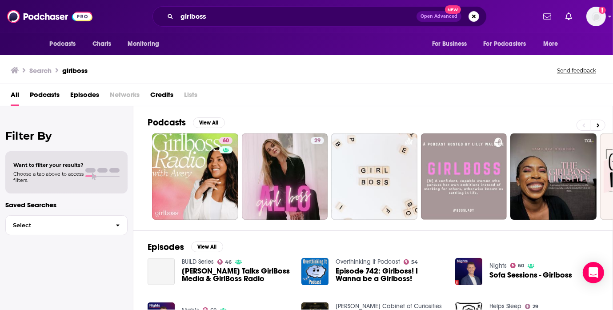
click at [54, 95] on span "Podcasts" at bounding box center [45, 97] width 30 height 18
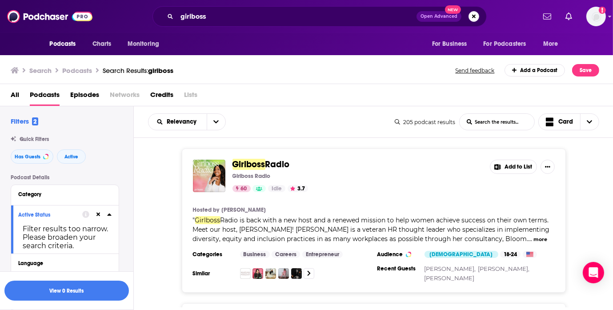
scroll to position [5, 0]
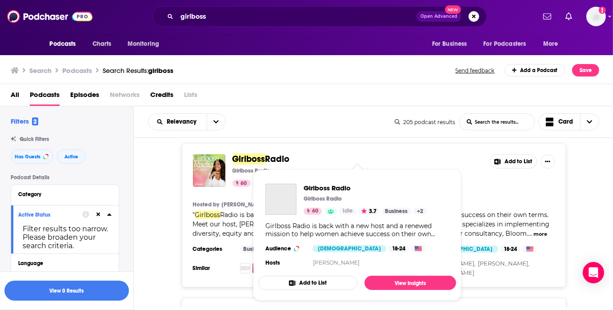
click at [256, 156] on span "Girlboss" at bounding box center [248, 158] width 33 height 11
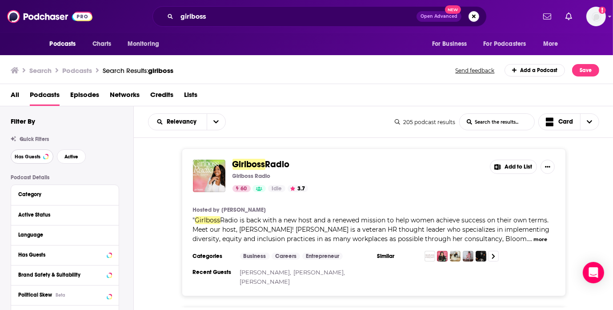
click at [34, 155] on span "Has Guests" at bounding box center [28, 156] width 26 height 5
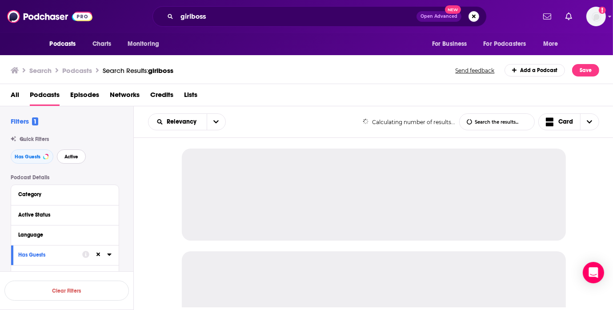
click at [81, 155] on button "Active" at bounding box center [71, 156] width 29 height 14
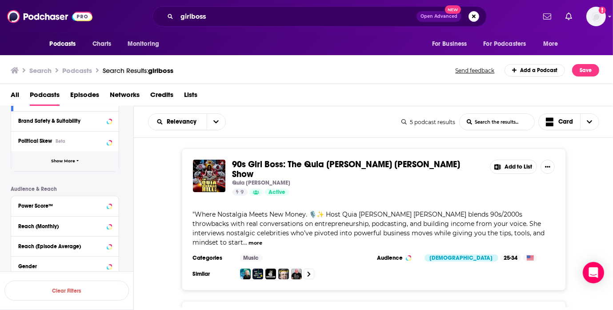
scroll to position [185, 0]
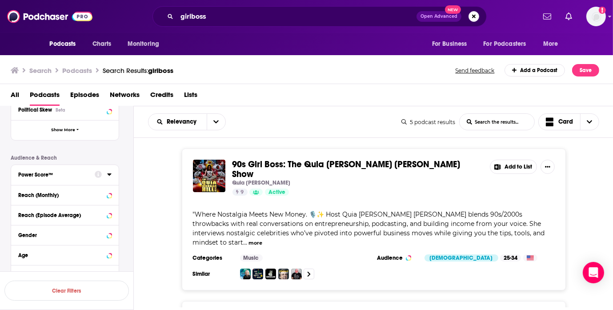
click at [73, 171] on div "Power Score™" at bounding box center [53, 174] width 71 height 6
click at [21, 219] on icon at bounding box center [21, 220] width 5 height 5
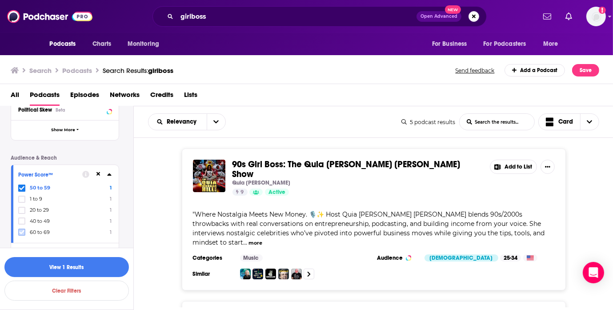
click at [21, 230] on icon at bounding box center [21, 231] width 5 height 5
click at [25, 231] on label at bounding box center [21, 231] width 7 height 7
click at [80, 270] on button "button" at bounding box center [66, 267] width 124 height 20
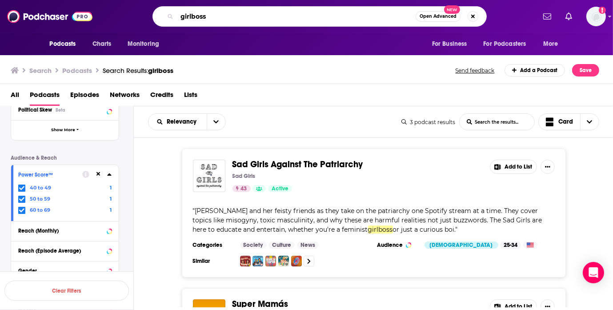
click at [214, 13] on input "girlboss" at bounding box center [296, 16] width 239 height 14
type input "feminist"
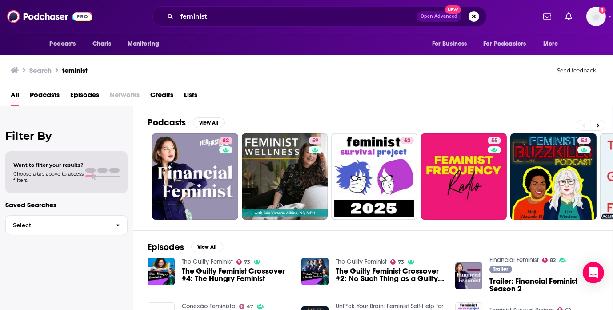
click at [59, 99] on span "Podcasts" at bounding box center [45, 97] width 30 height 18
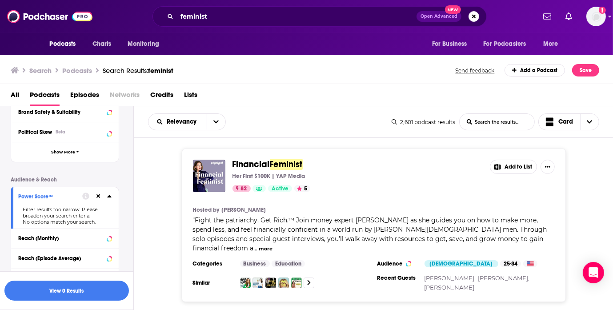
scroll to position [226, 0]
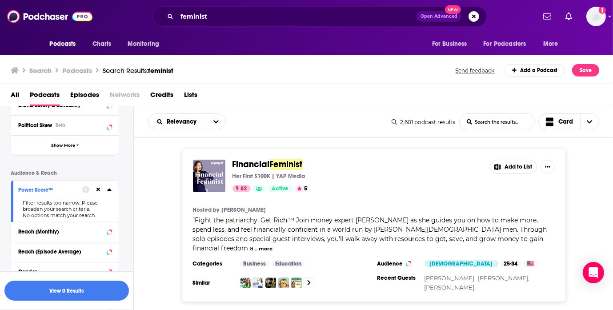
click at [110, 192] on icon at bounding box center [109, 189] width 4 height 7
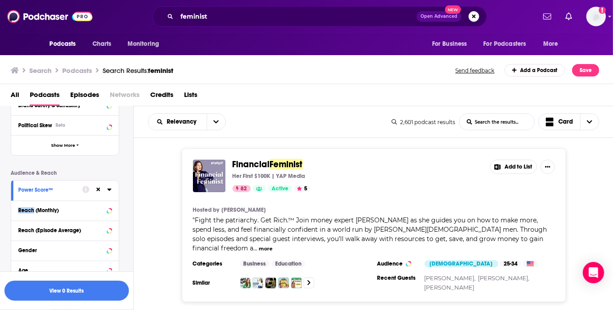
click at [110, 192] on icon at bounding box center [109, 189] width 4 height 7
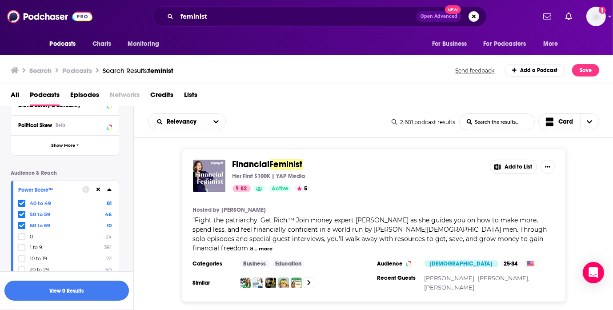
click at [69, 292] on button "View 0 Results" at bounding box center [66, 290] width 124 height 20
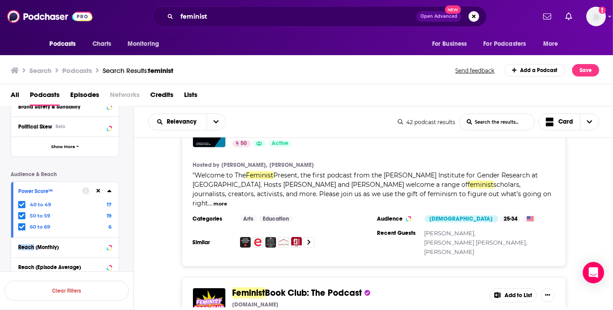
scroll to position [458, 0]
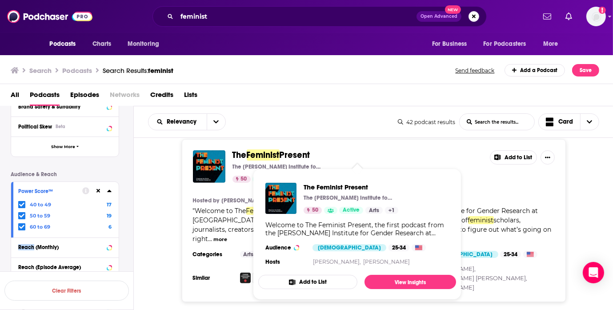
click at [272, 155] on span "Feminist" at bounding box center [263, 154] width 33 height 11
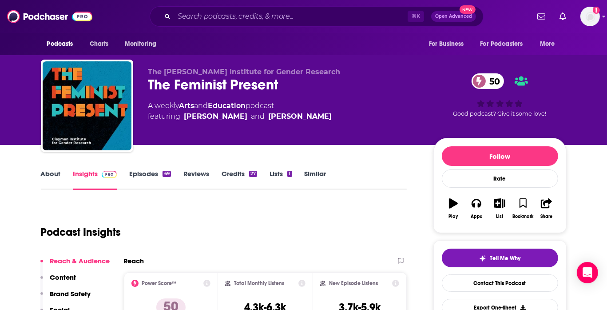
click at [56, 177] on link "About" at bounding box center [51, 179] width 20 height 20
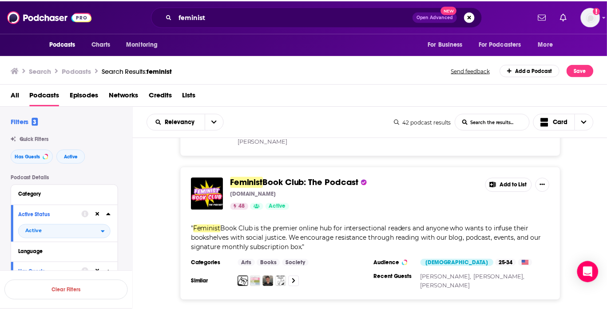
scroll to position [609, 0]
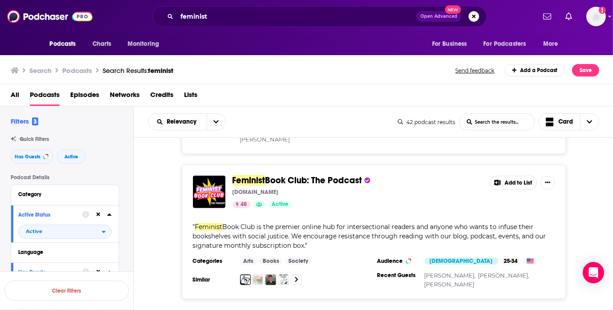
click at [295, 175] on span "Book Club: The Podcast" at bounding box center [313, 180] width 97 height 11
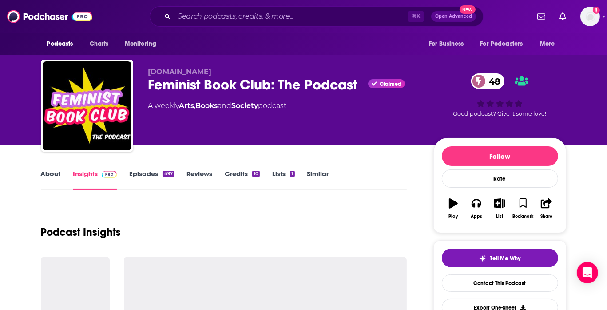
click at [149, 174] on link "Episodes 497" at bounding box center [151, 179] width 44 height 20
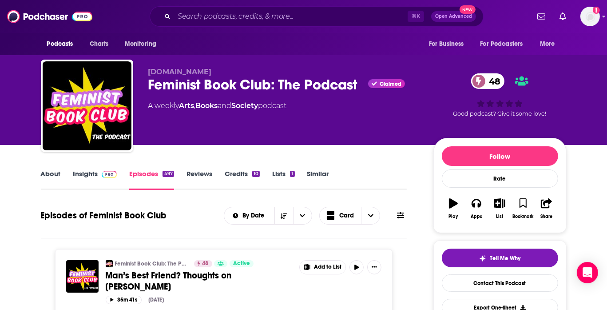
click at [59, 174] on link "About" at bounding box center [51, 179] width 20 height 20
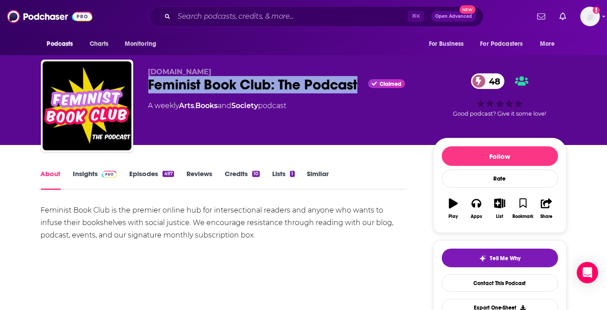
drag, startPoint x: 149, startPoint y: 82, endPoint x: 359, endPoint y: 85, distance: 209.7
click at [359, 85] on div "Feminist Book Club: The Podcast Claimed 48" at bounding box center [283, 84] width 271 height 17
copy h1 "Feminist Book Club: The Podcast"
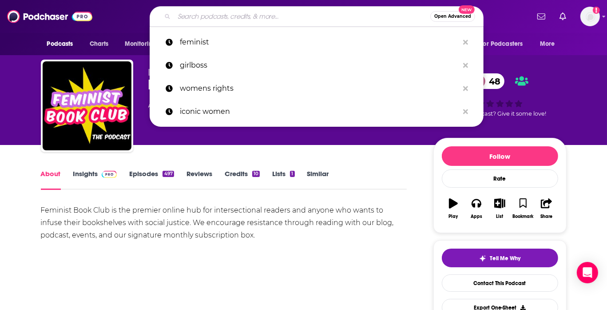
click at [268, 16] on input "Search podcasts, credits, & more..." at bounding box center [302, 16] width 256 height 14
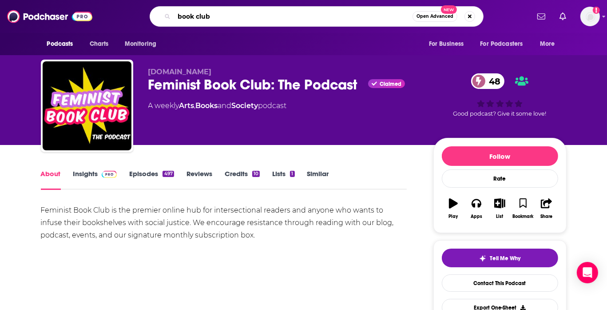
type input "book club"
click at [269, 16] on input "book club" at bounding box center [293, 16] width 239 height 14
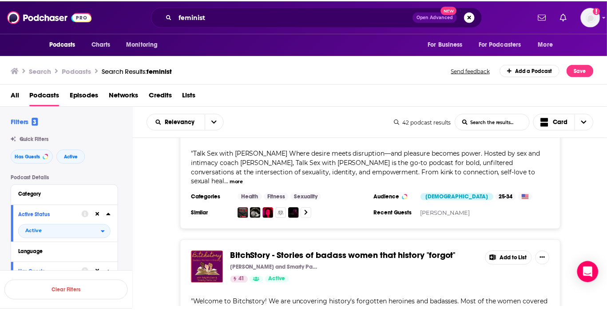
scroll to position [3405, 0]
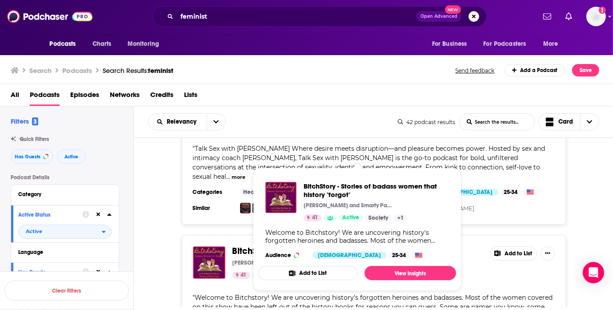
click at [329, 245] on span "BitchStory - Stories of badass women that history "forgot"" at bounding box center [345, 250] width 227 height 11
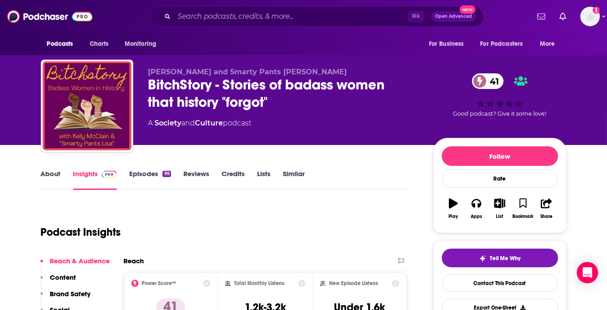
click at [56, 176] on link "About" at bounding box center [51, 179] width 20 height 20
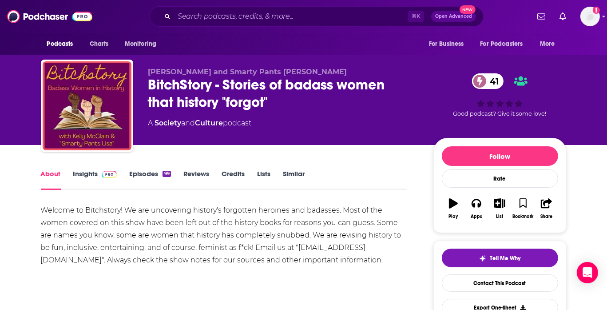
click at [158, 184] on link "Episodes 99" at bounding box center [149, 179] width 41 height 20
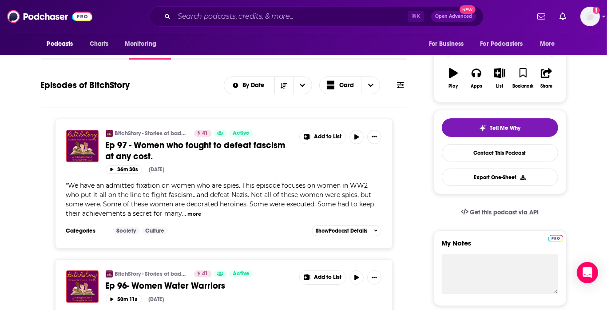
scroll to position [143, 0]
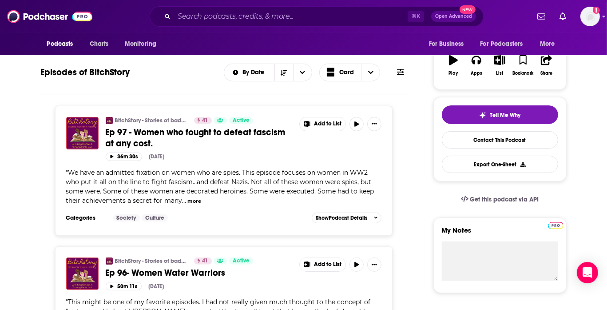
click at [194, 198] on button "more" at bounding box center [194, 201] width 14 height 8
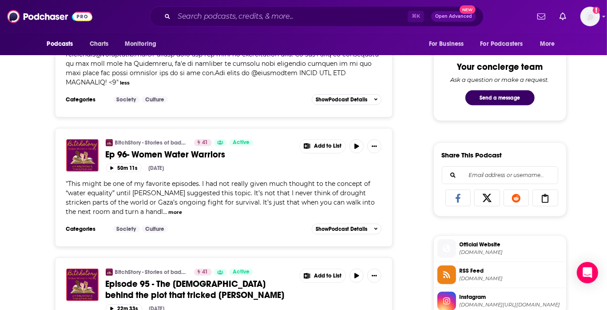
scroll to position [448, 0]
click at [168, 208] on button "more" at bounding box center [175, 212] width 14 height 8
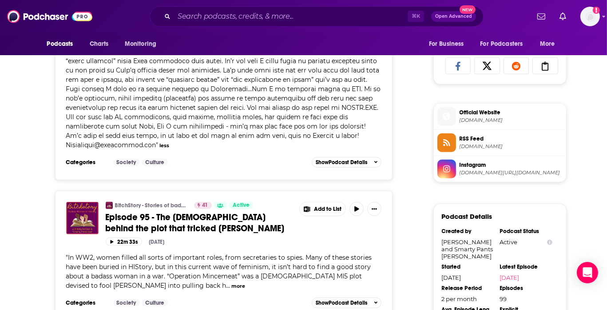
scroll to position [639, 0]
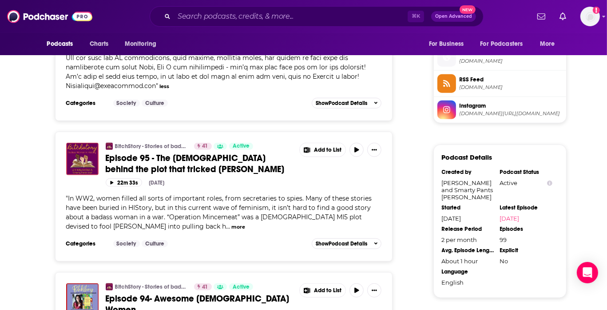
click at [231, 223] on button "more" at bounding box center [238, 227] width 14 height 8
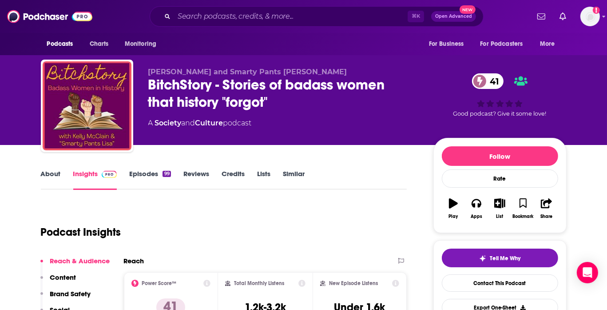
click at [293, 179] on link "Similar" at bounding box center [294, 179] width 22 height 20
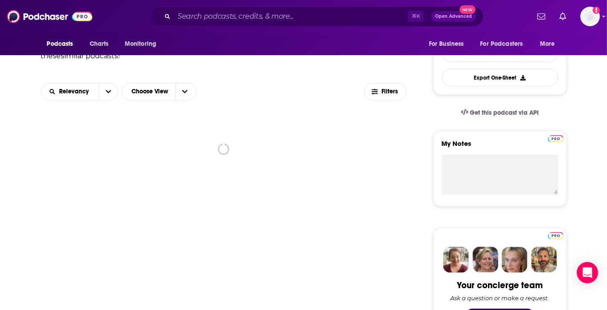
scroll to position [242, 0]
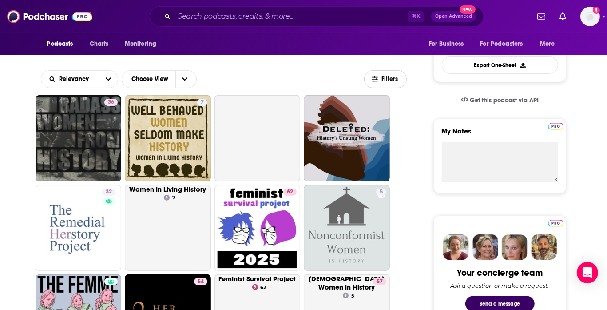
click at [373, 80] on icon "button" at bounding box center [375, 79] width 6 height 6
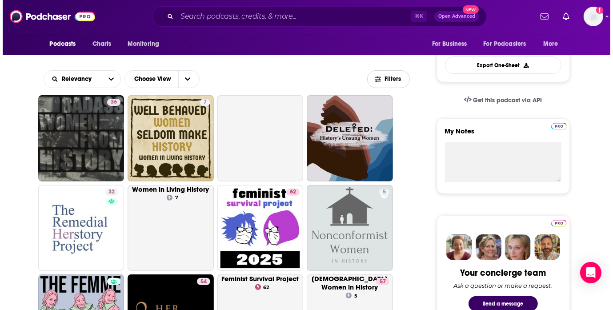
scroll to position [0, 0]
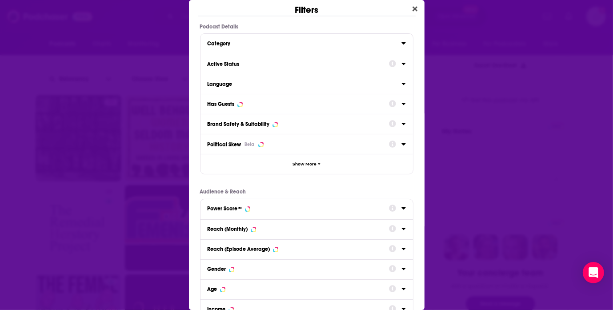
click at [401, 64] on icon "Dialog" at bounding box center [403, 63] width 4 height 7
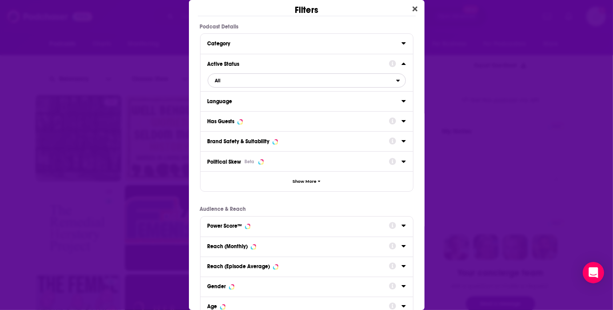
click at [281, 87] on button "All" at bounding box center [306, 80] width 198 height 14
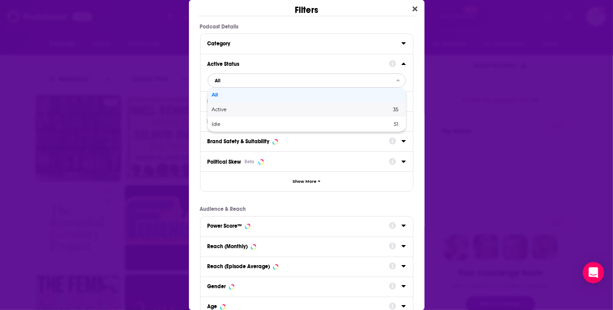
click at [271, 113] on div "Active 35" at bounding box center [306, 109] width 198 height 15
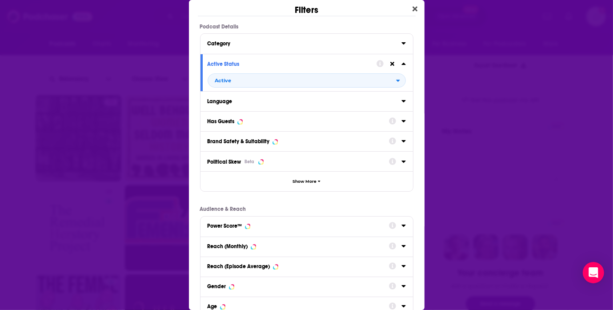
click at [401, 120] on icon "Dialog" at bounding box center [403, 121] width 4 height 2
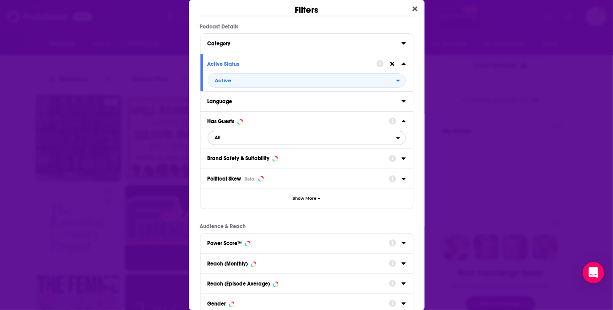
click at [287, 141] on span "All" at bounding box center [302, 138] width 188 height 12
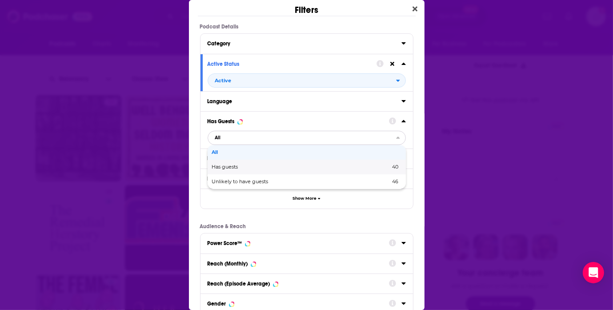
click at [279, 169] on span "Has guests" at bounding box center [263, 166] width 102 height 5
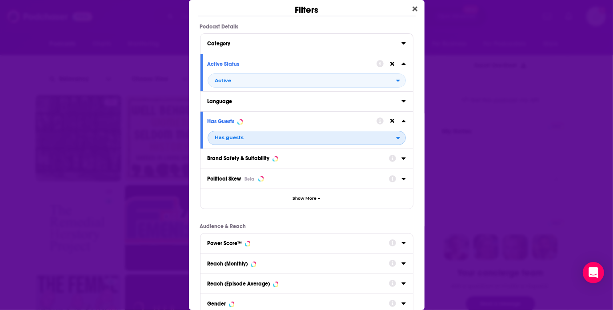
scroll to position [115, 0]
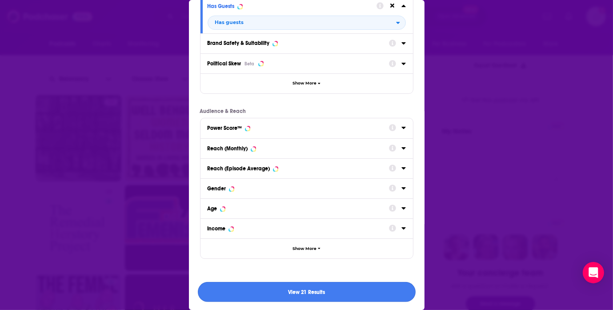
click at [391, 287] on button "View 21 Results" at bounding box center [307, 292] width 218 height 20
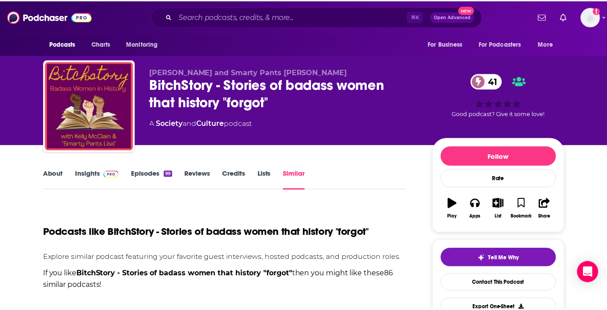
scroll to position [242, 0]
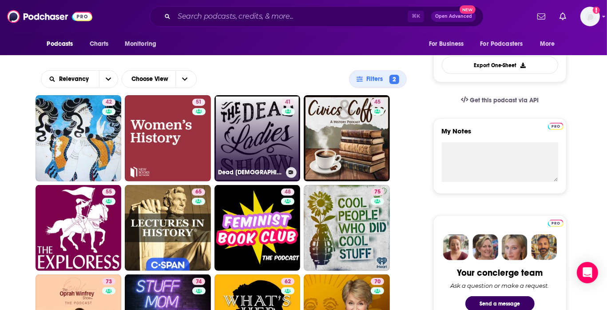
click at [231, 128] on link "41 Dead Ladies Show Podcast" at bounding box center [258, 138] width 86 height 86
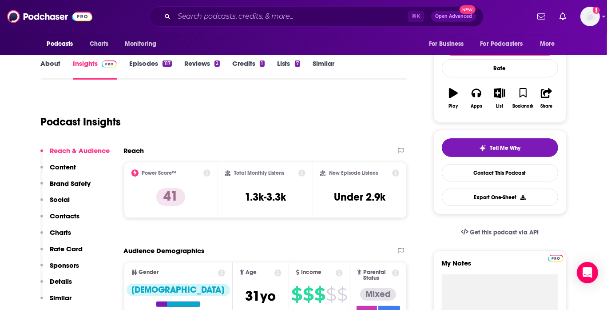
scroll to position [111, 0]
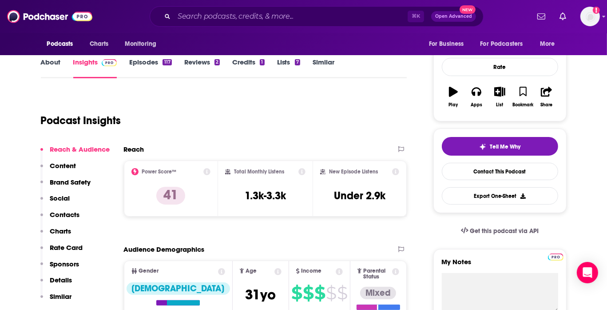
click at [49, 66] on link "About" at bounding box center [51, 68] width 20 height 20
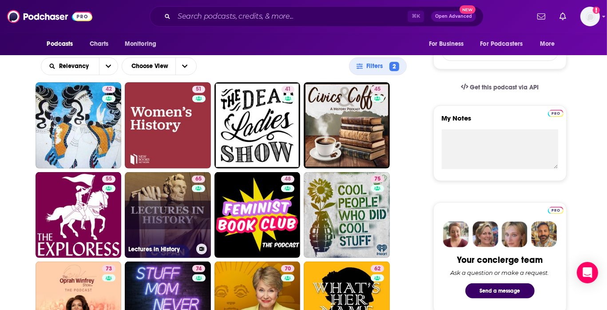
scroll to position [255, 0]
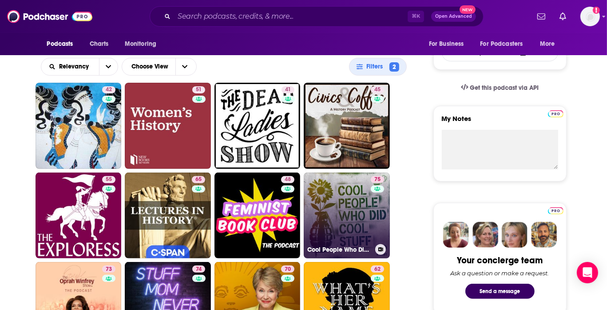
click at [337, 202] on link "75 Cool People Who Did Cool Stuff" at bounding box center [347, 215] width 86 height 86
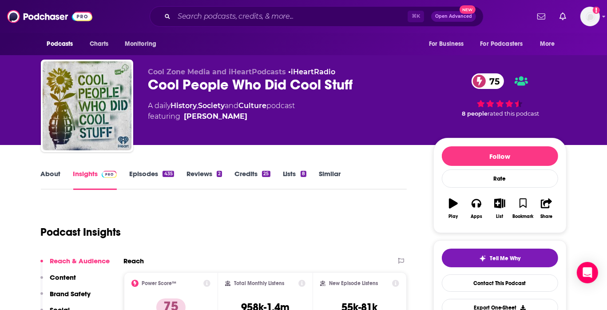
click at [58, 174] on link "About" at bounding box center [51, 179] width 20 height 20
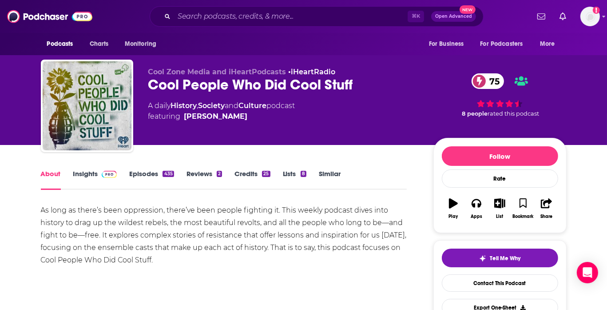
click at [142, 175] on link "Episodes 435" at bounding box center [151, 179] width 44 height 20
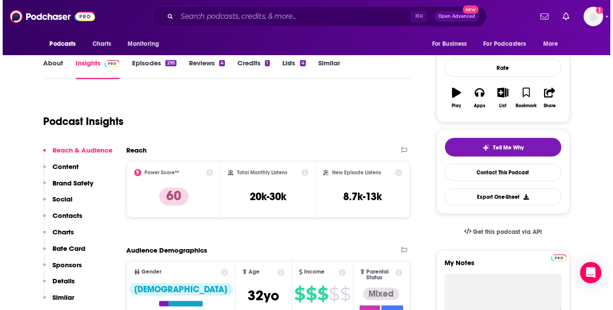
scroll to position [110, 0]
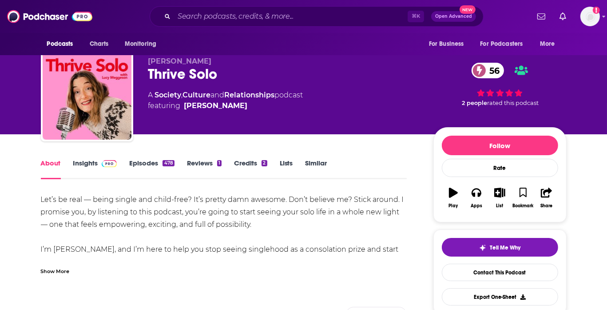
scroll to position [12, 0]
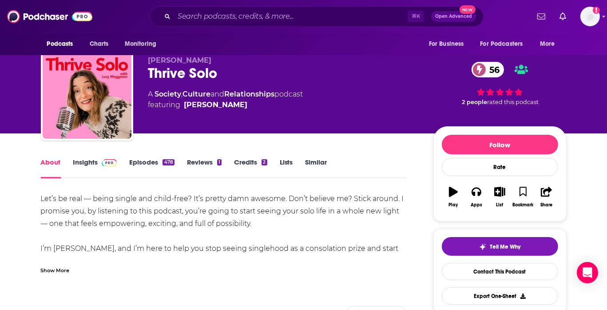
click at [90, 161] on link "Insights" at bounding box center [95, 168] width 44 height 20
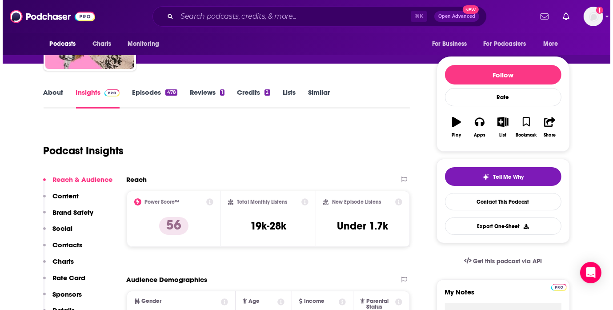
scroll to position [48, 0]
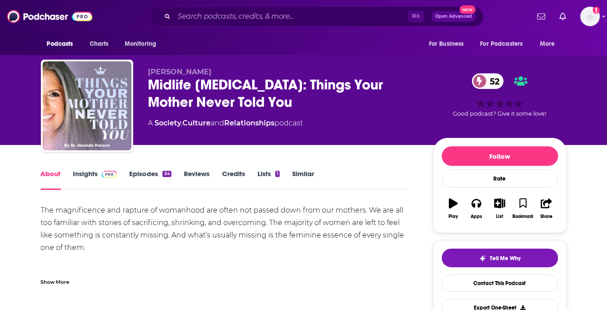
click at [95, 172] on link "Insights" at bounding box center [95, 179] width 44 height 20
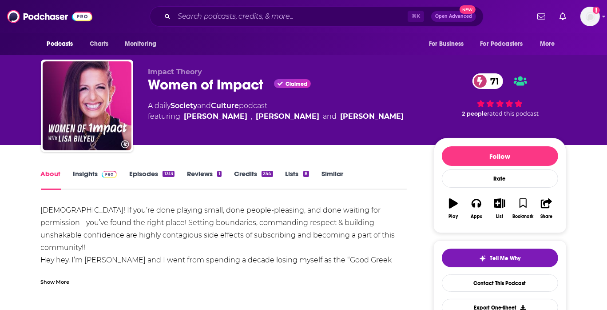
click at [92, 178] on link "Insights" at bounding box center [95, 179] width 44 height 20
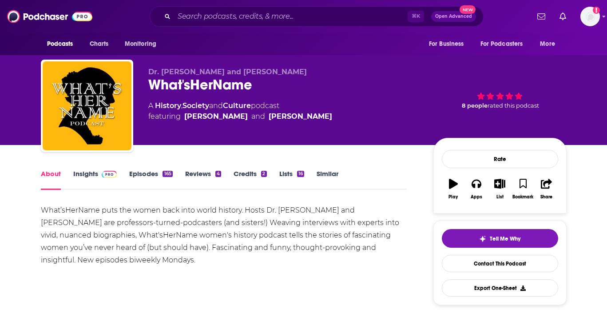
click at [102, 176] on img at bounding box center [110, 174] width 16 height 7
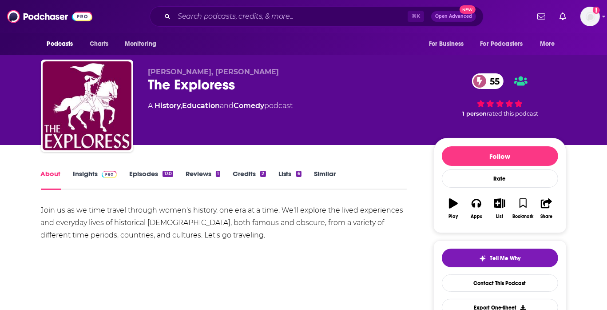
click at [98, 173] on span at bounding box center [107, 173] width 19 height 8
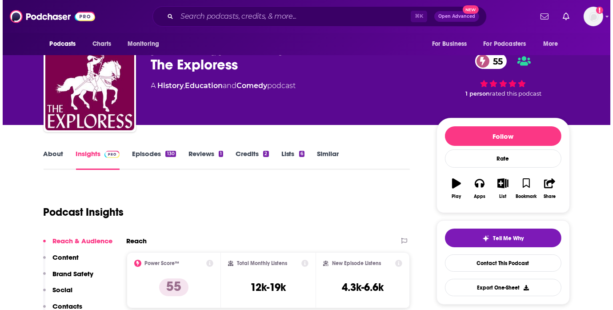
scroll to position [21, 0]
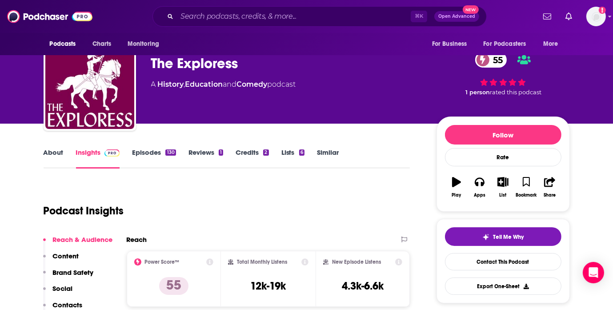
click at [60, 157] on link "About" at bounding box center [54, 158] width 20 height 20
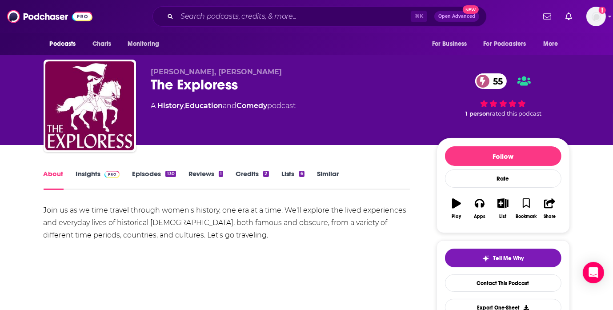
click at [92, 171] on link "Insights" at bounding box center [98, 179] width 44 height 20
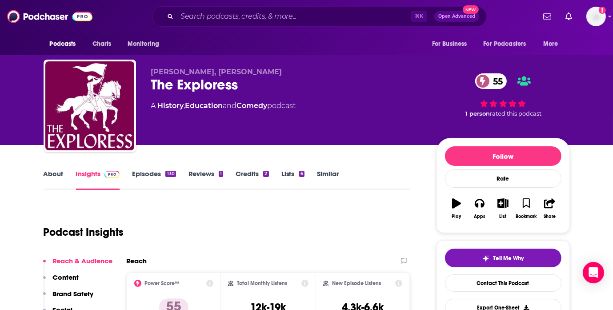
scroll to position [149, 0]
